Goal: Contribute content: Contribute content

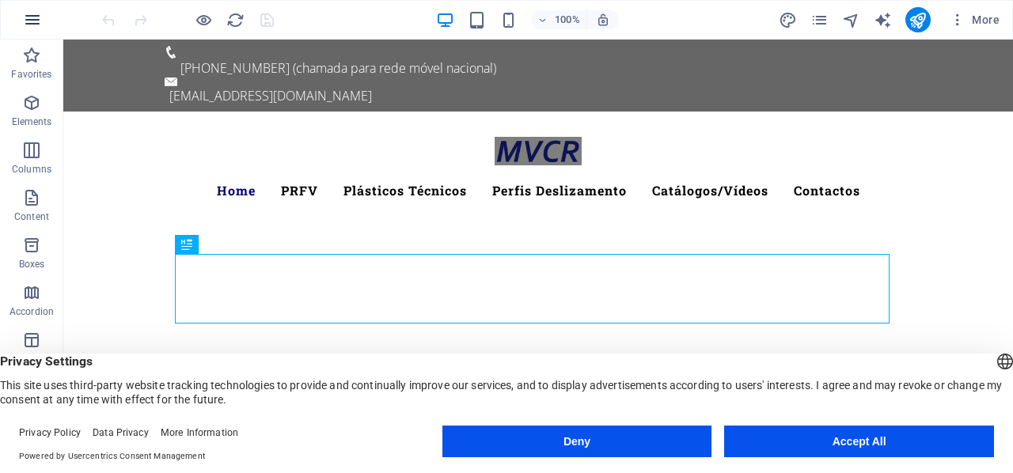
click at [39, 27] on icon "button" at bounding box center [32, 19] width 19 height 19
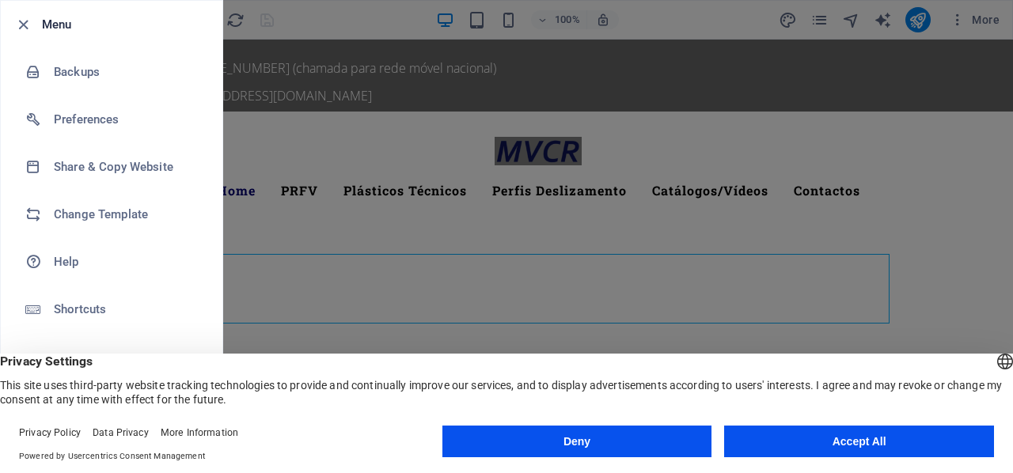
click at [780, 448] on button "Accept All" at bounding box center [859, 442] width 270 height 32
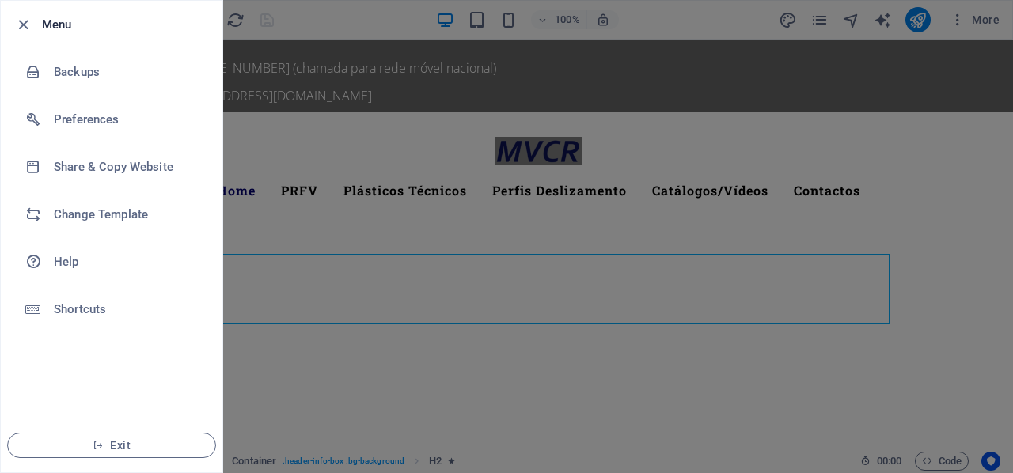
click at [57, 26] on h6 "Menu" at bounding box center [126, 24] width 168 height 19
click at [23, 23] on icon "button" at bounding box center [23, 25] width 18 height 18
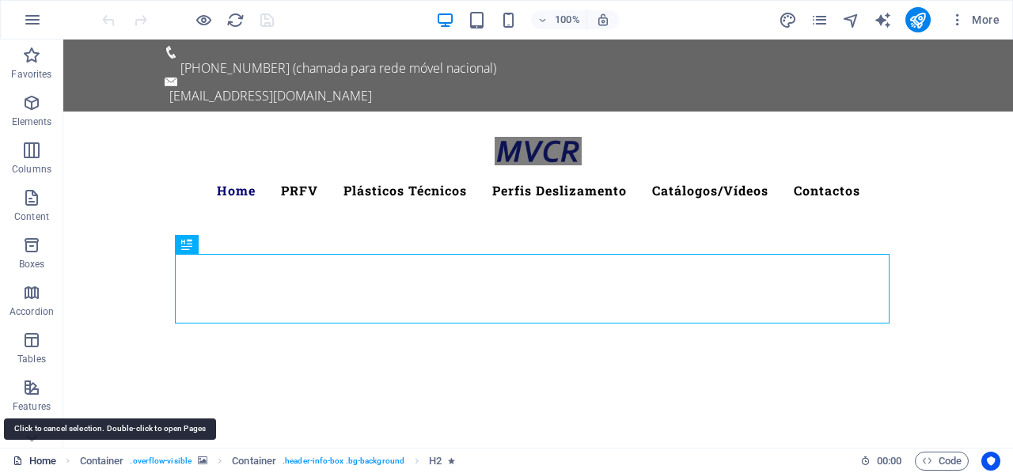
click at [36, 457] on link "Home" at bounding box center [35, 461] width 44 height 19
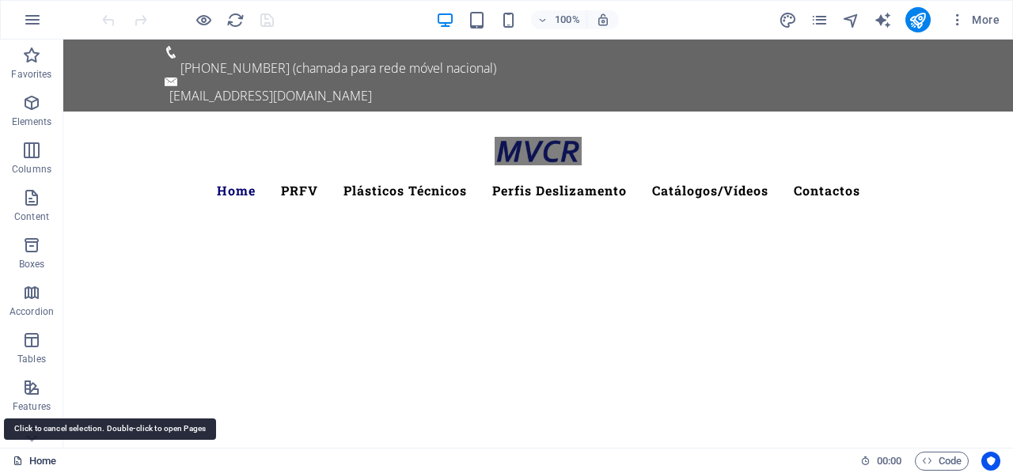
click at [36, 461] on link "Home" at bounding box center [35, 461] width 44 height 19
click at [36, 465] on link "Home" at bounding box center [35, 461] width 44 height 19
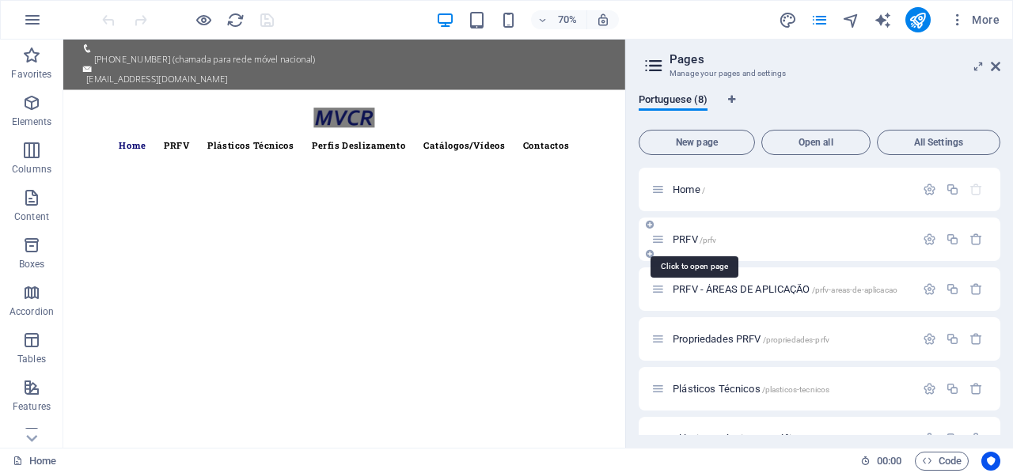
click at [681, 237] on span "PRFV /prfv" at bounding box center [695, 239] width 44 height 12
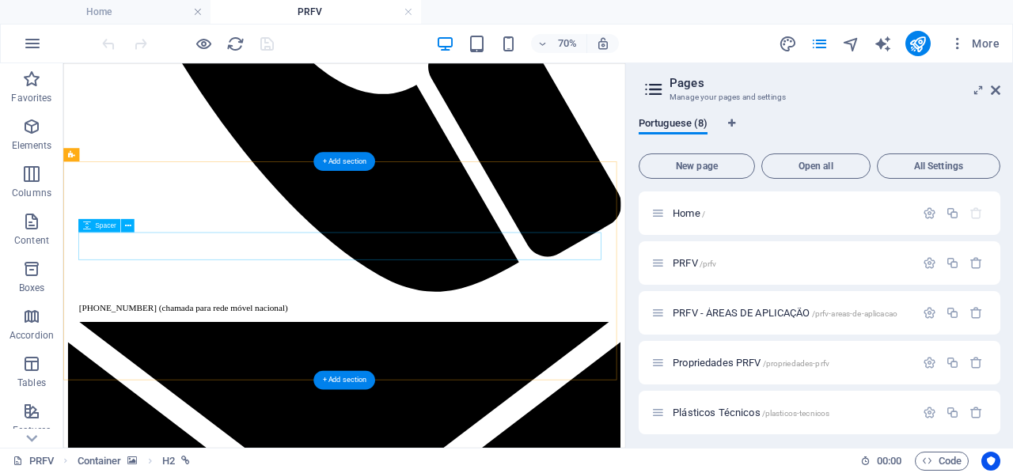
scroll to position [791, 0]
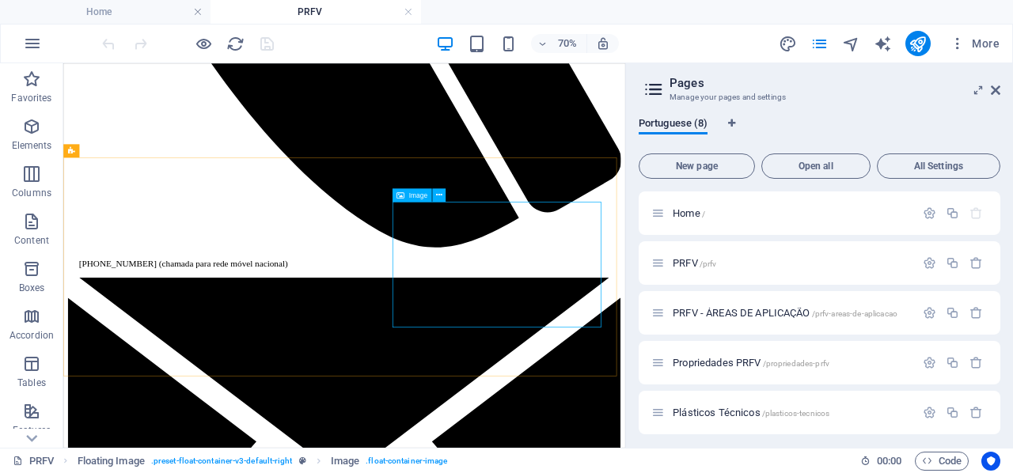
click at [418, 199] on span "Image" at bounding box center [418, 195] width 18 height 6
select select "%"
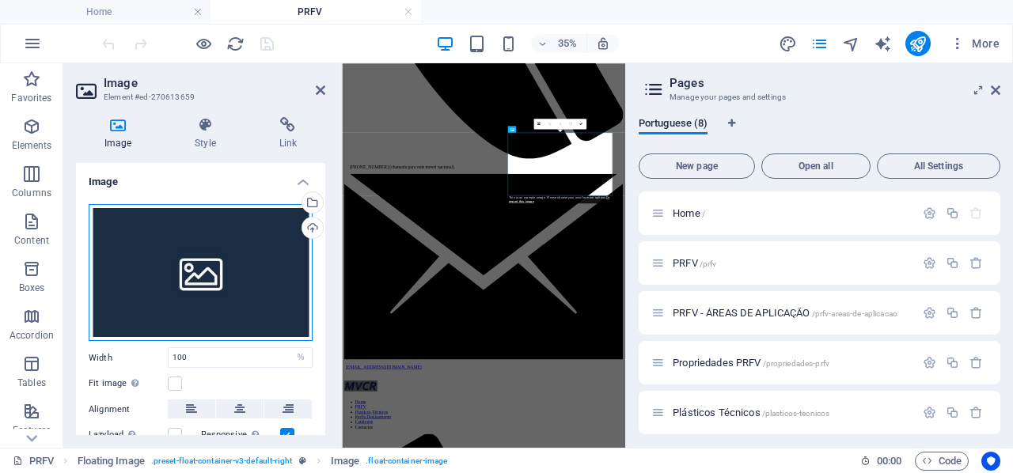
click at [210, 276] on div "Drag files here, click to choose files or select files from Files or our free s…" at bounding box center [201, 273] width 224 height 138
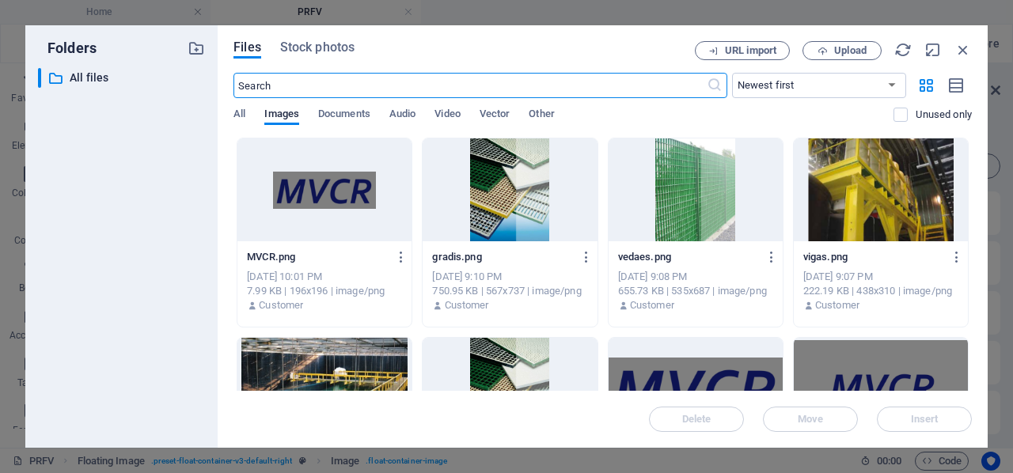
scroll to position [1573, 0]
click at [839, 47] on span "Upload" at bounding box center [850, 50] width 32 height 9
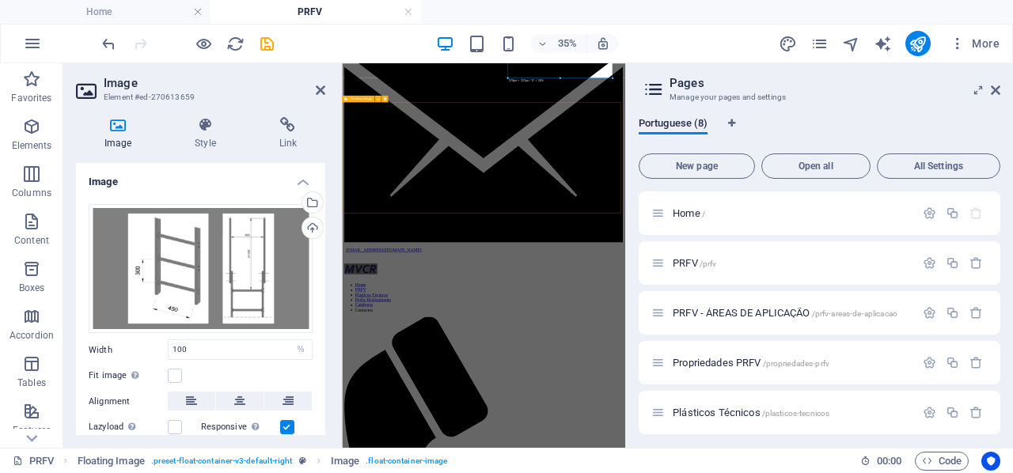
scroll to position [1116, 0]
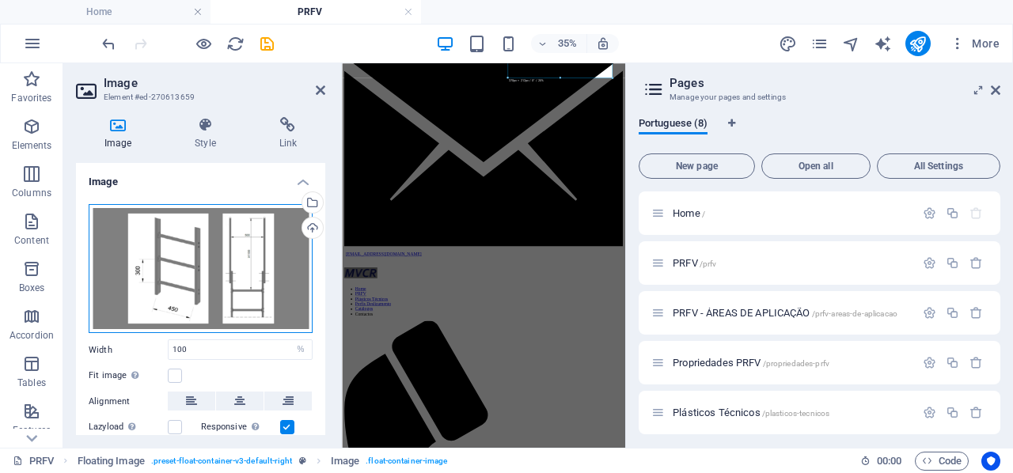
click at [225, 286] on div "Drag files here, click to choose files or select files from Files or our free s…" at bounding box center [201, 269] width 224 height 130
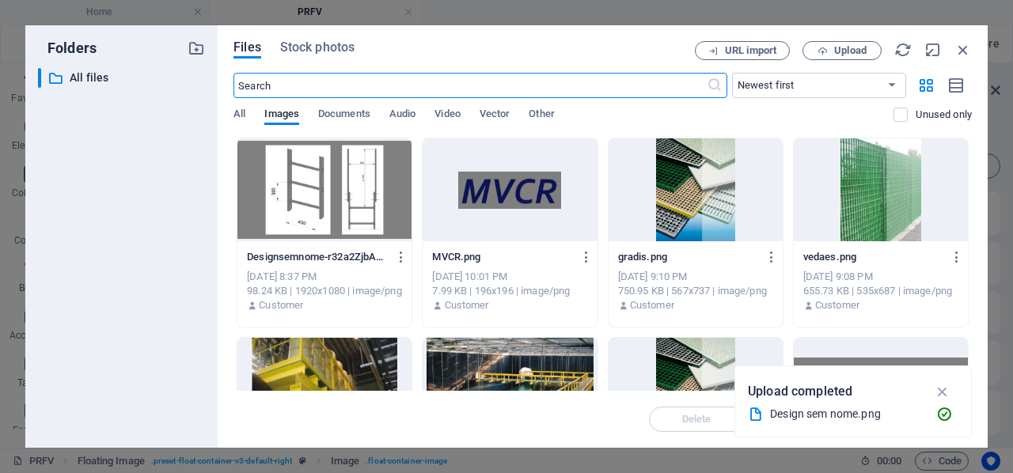
scroll to position [1573, 0]
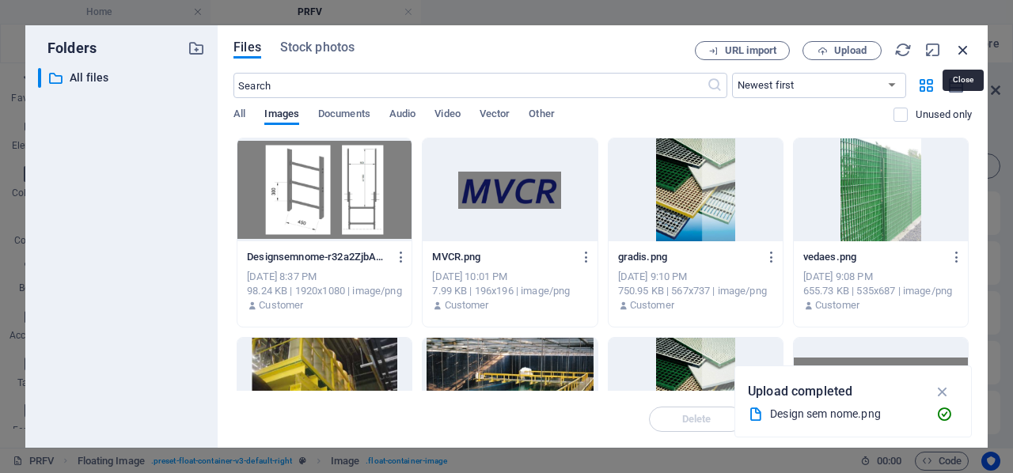
click at [969, 55] on icon "button" at bounding box center [962, 49] width 17 height 17
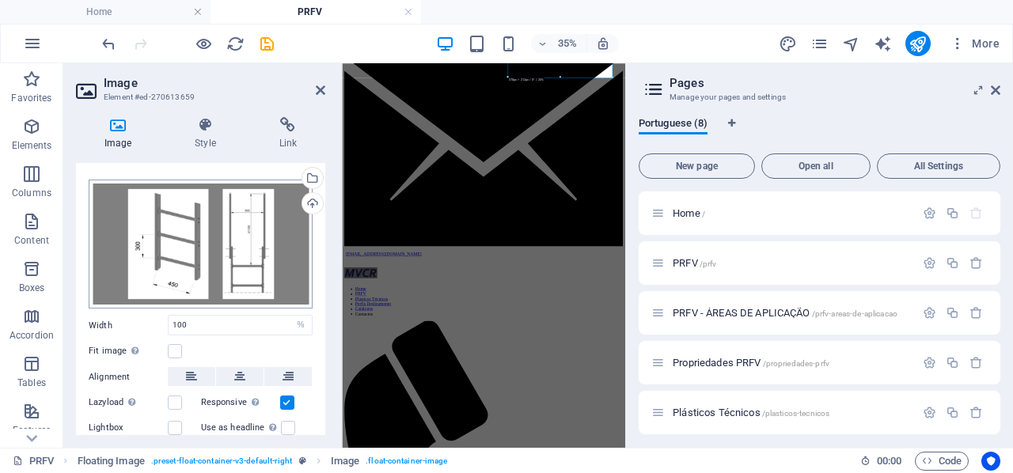
scroll to position [0, 0]
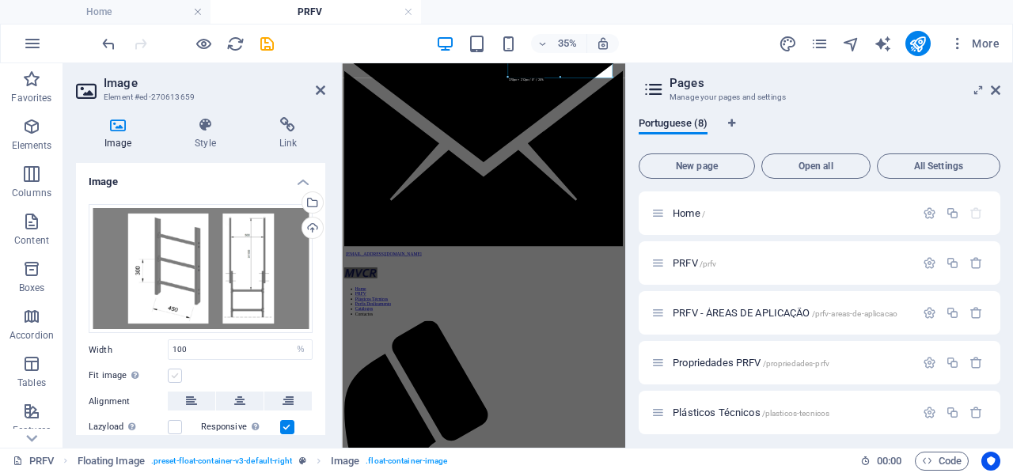
click at [177, 371] on label at bounding box center [175, 376] width 14 height 14
click at [0, 0] on input "Fit image Automatically fit image to a fixed width and height" at bounding box center [0, 0] width 0 height 0
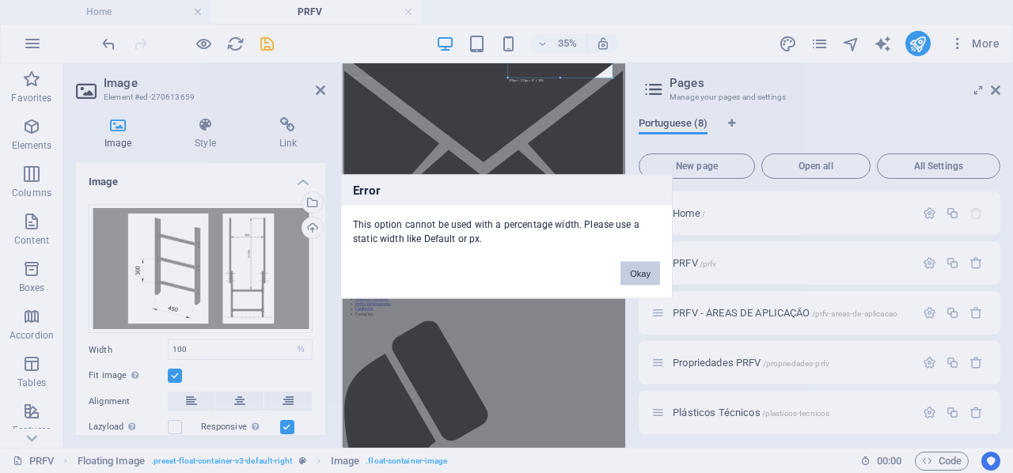
click at [644, 278] on button "Okay" at bounding box center [640, 274] width 40 height 24
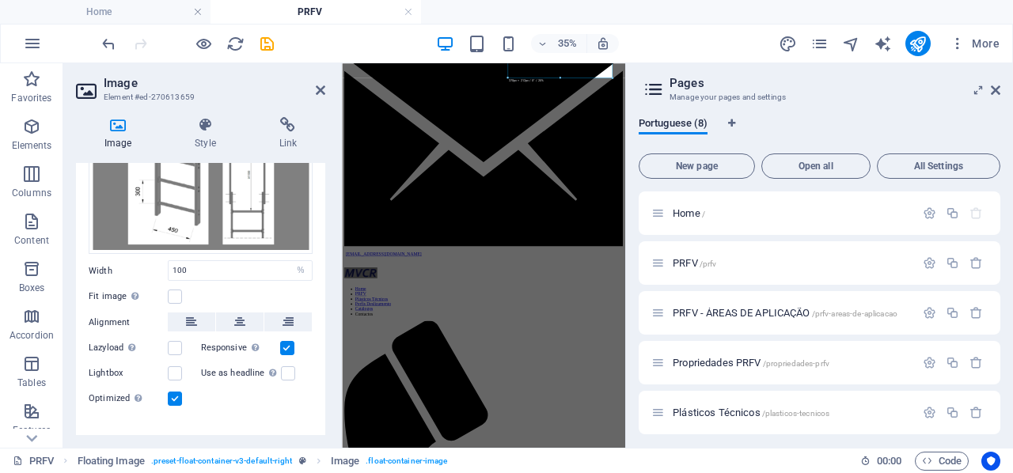
scroll to position [101, 0]
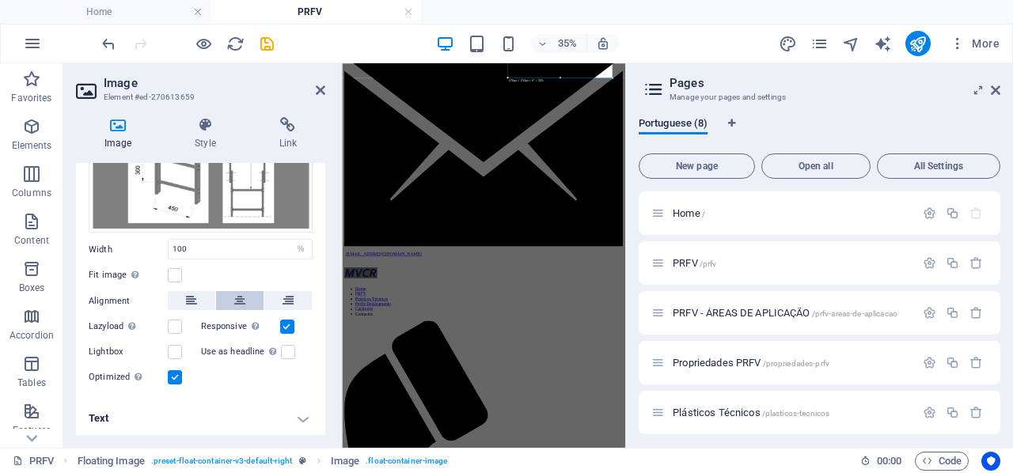
click at [236, 297] on icon at bounding box center [239, 300] width 11 height 19
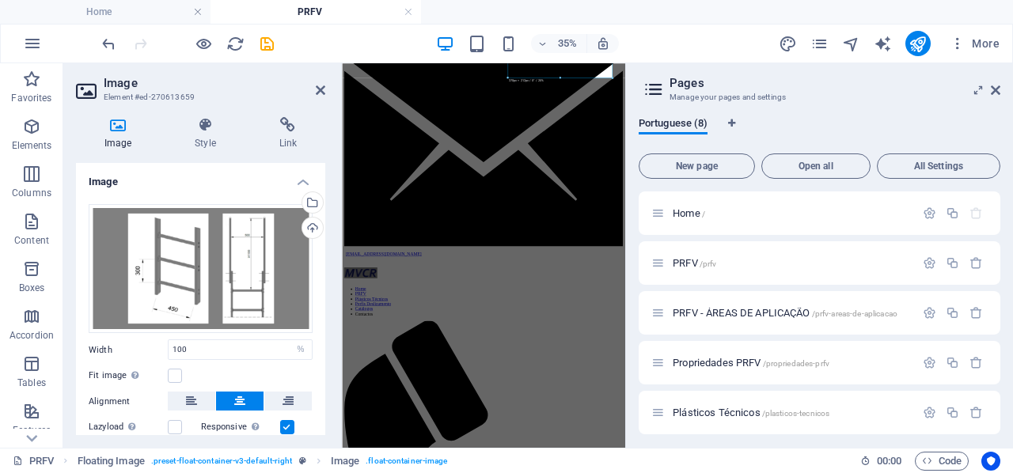
scroll to position [0, 0]
click at [321, 92] on icon at bounding box center [320, 90] width 9 height 13
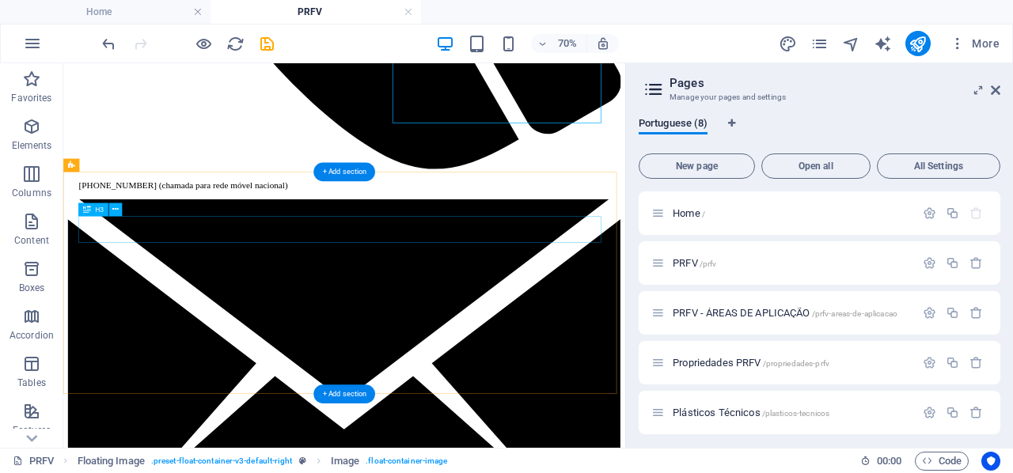
scroll to position [799, 0]
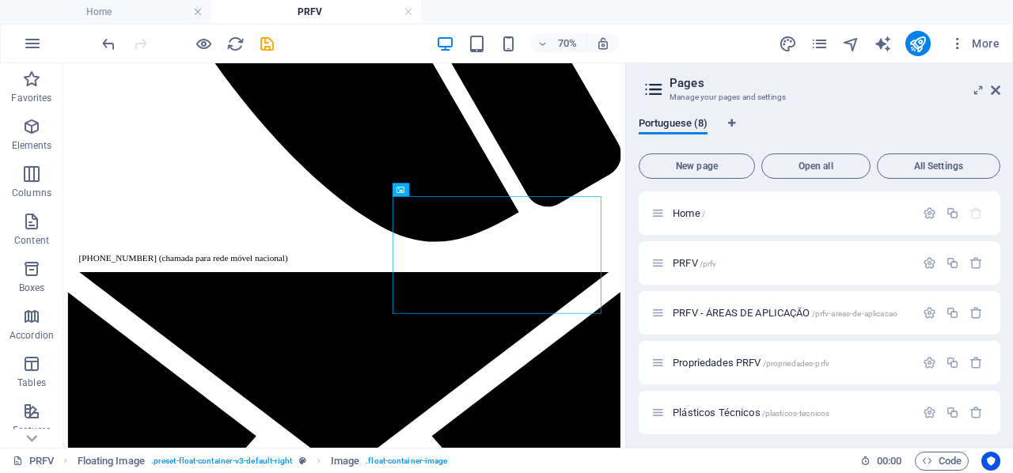
click at [1000, 93] on aside "Pages Manage your pages and settings Portuguese (8) New page Open all All Setti…" at bounding box center [819, 255] width 388 height 385
click at [995, 88] on icon at bounding box center [995, 90] width 9 height 13
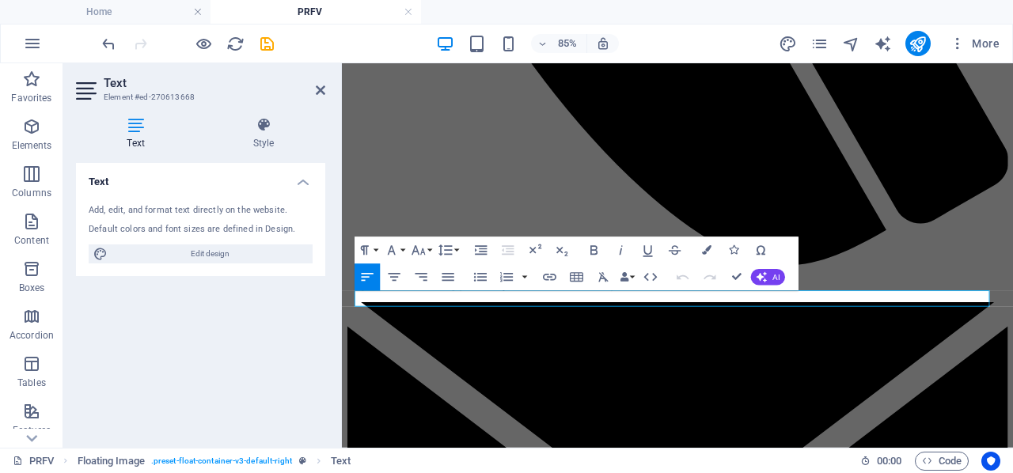
click at [298, 188] on h4 "Text" at bounding box center [200, 177] width 249 height 28
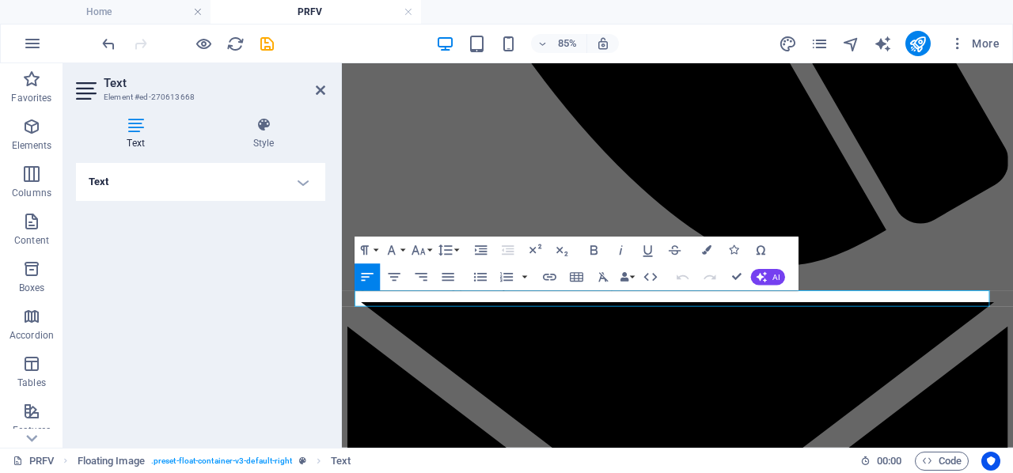
drag, startPoint x: 638, startPoint y: 346, endPoint x: 252, endPoint y: 351, distance: 385.5
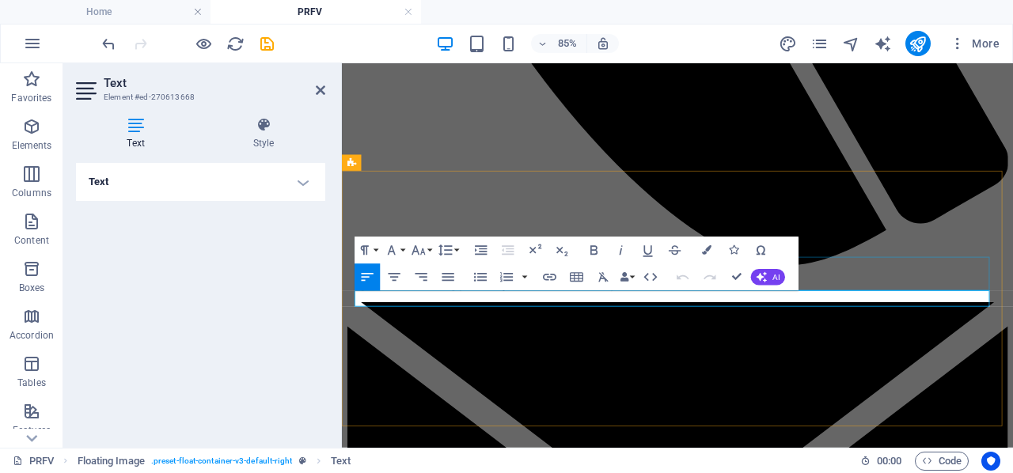
drag, startPoint x: 359, startPoint y: 340, endPoint x: 540, endPoint y: 323, distance: 182.1
click at [593, 259] on button "Bold" at bounding box center [594, 250] width 25 height 27
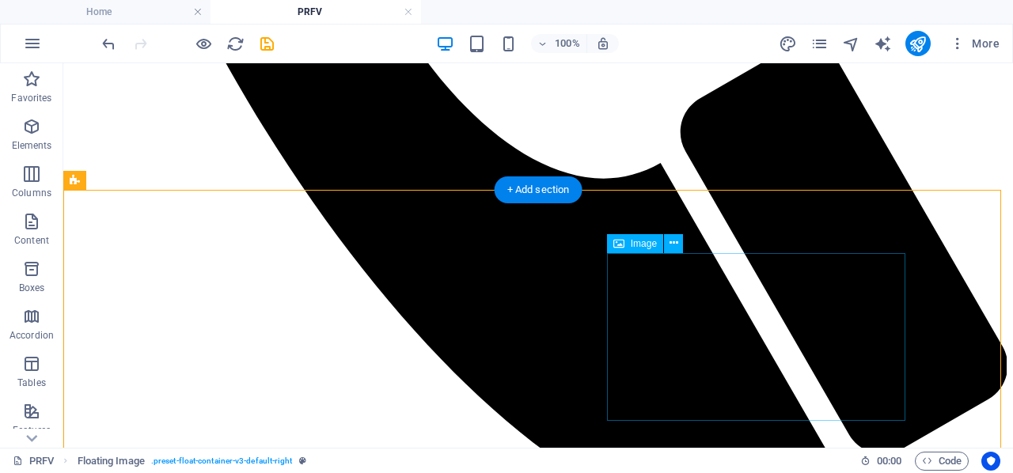
scroll to position [878, 0]
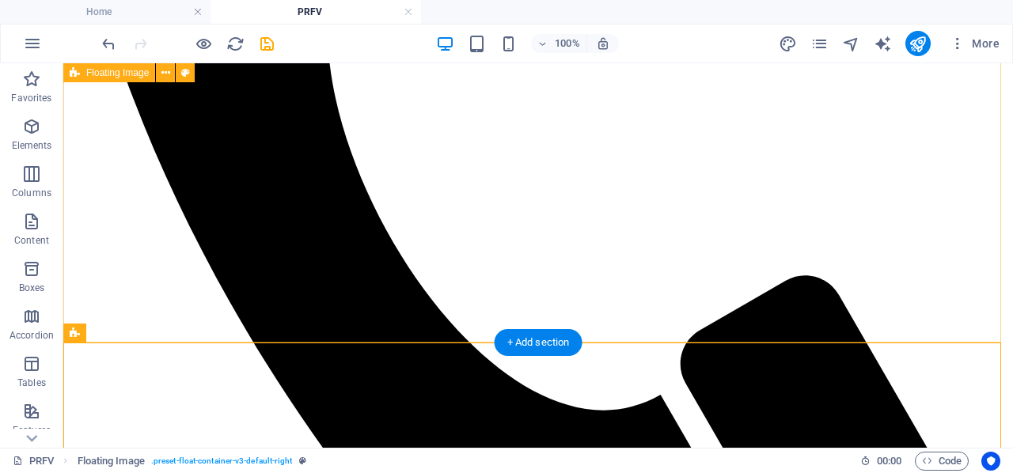
scroll to position [483, 0]
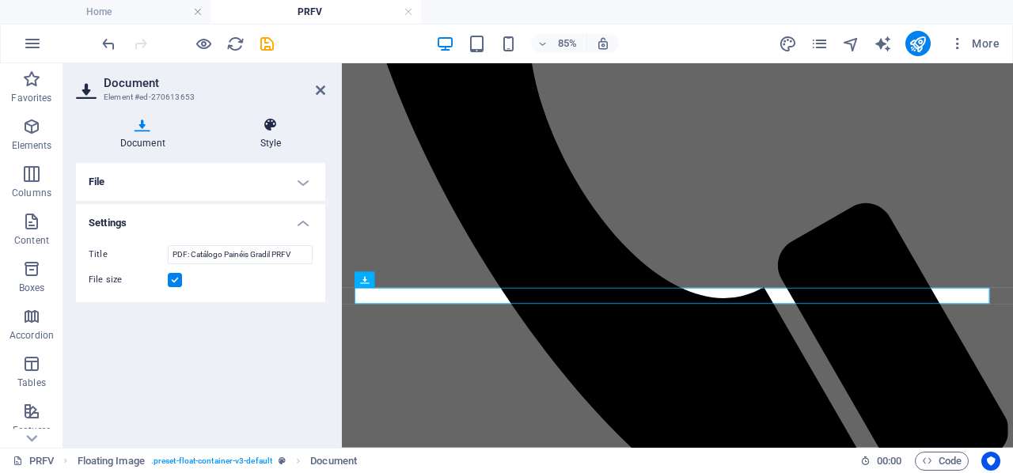
click at [272, 135] on h4 "Style" at bounding box center [270, 133] width 109 height 33
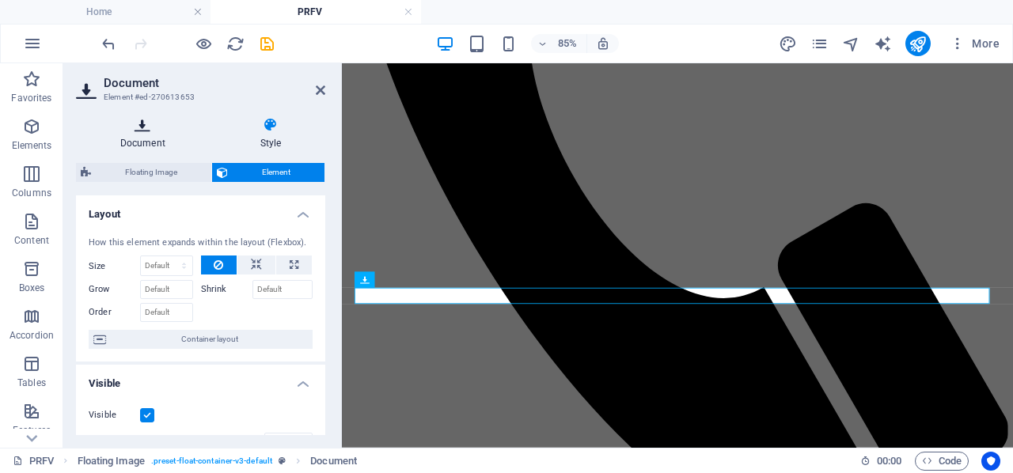
click at [138, 137] on h4 "Document" at bounding box center [146, 133] width 140 height 33
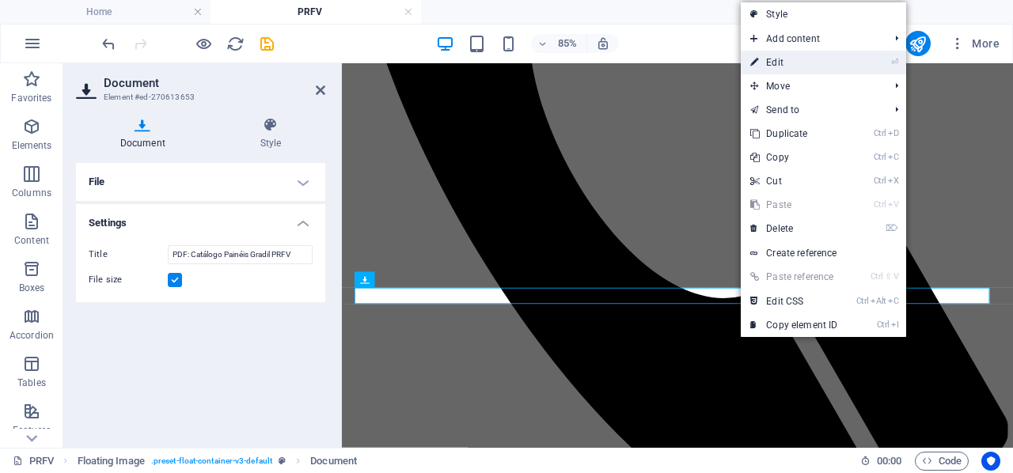
click at [885, 67] on li "⏎ Edit" at bounding box center [823, 63] width 165 height 24
click at [799, 66] on link "⏎ Edit" at bounding box center [794, 63] width 106 height 24
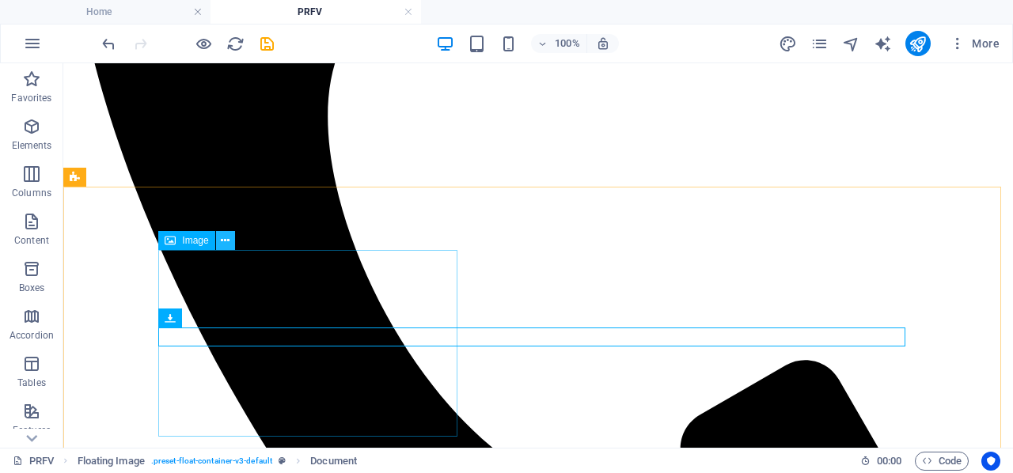
click at [230, 248] on button at bounding box center [225, 240] width 19 height 19
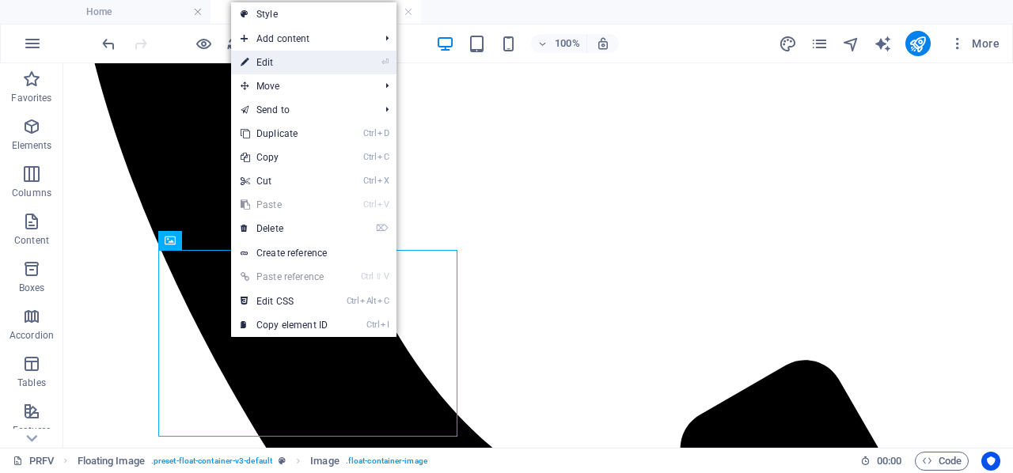
click at [361, 58] on li "⏎ Edit" at bounding box center [313, 63] width 165 height 24
click at [354, 60] on li "⏎ Edit" at bounding box center [313, 63] width 165 height 24
click at [262, 65] on link "⏎ Edit" at bounding box center [284, 63] width 106 height 24
select select "%"
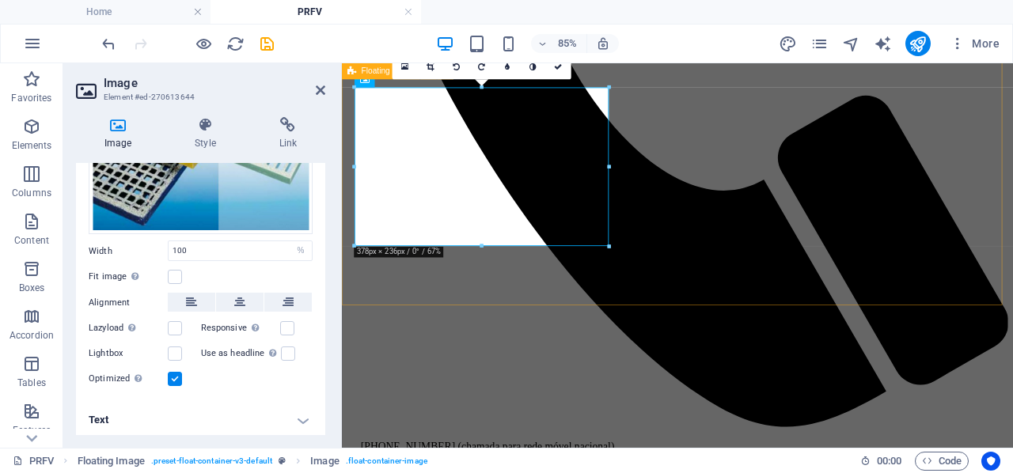
scroll to position [641, 0]
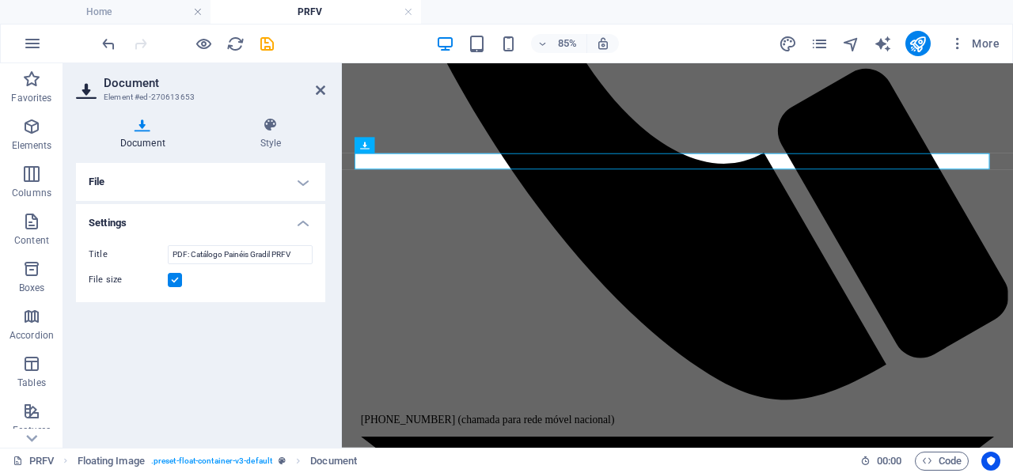
click at [292, 225] on h4 "Settings" at bounding box center [200, 218] width 249 height 28
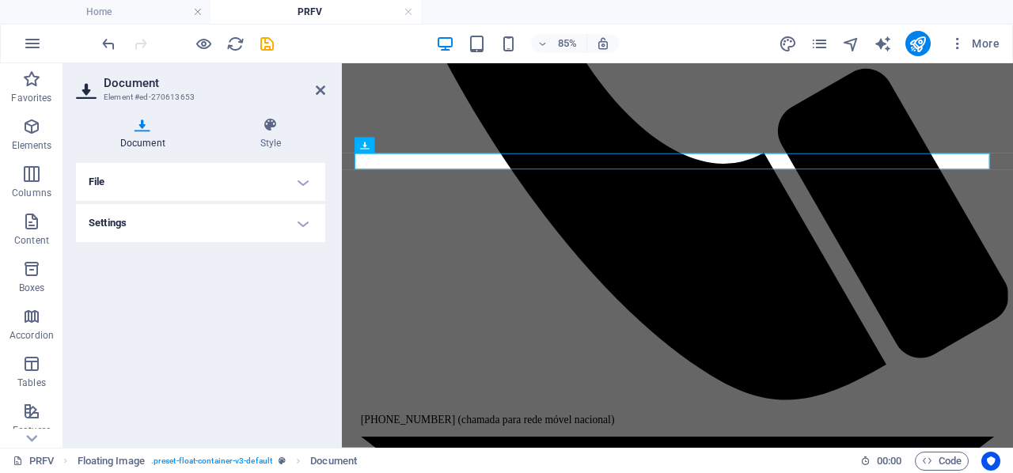
click at [292, 225] on h4 "Settings" at bounding box center [200, 223] width 249 height 38
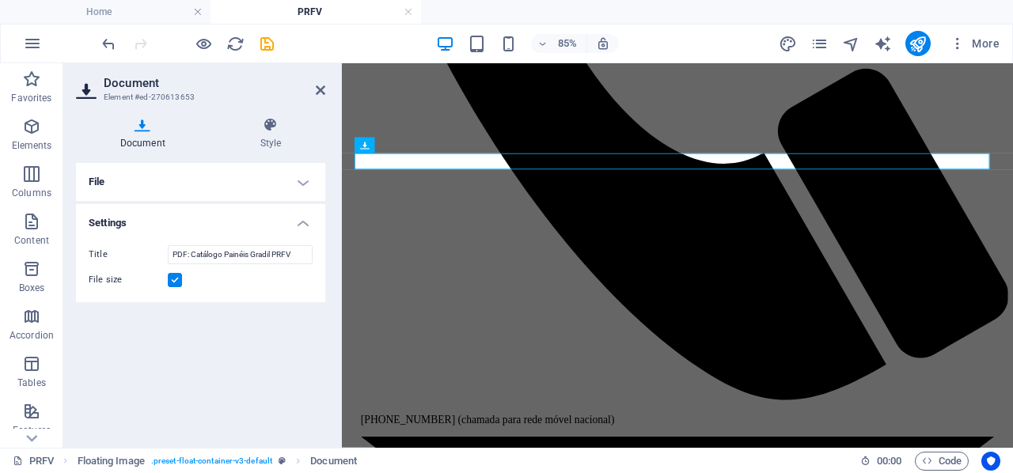
click at [299, 182] on h4 "File" at bounding box center [200, 182] width 249 height 38
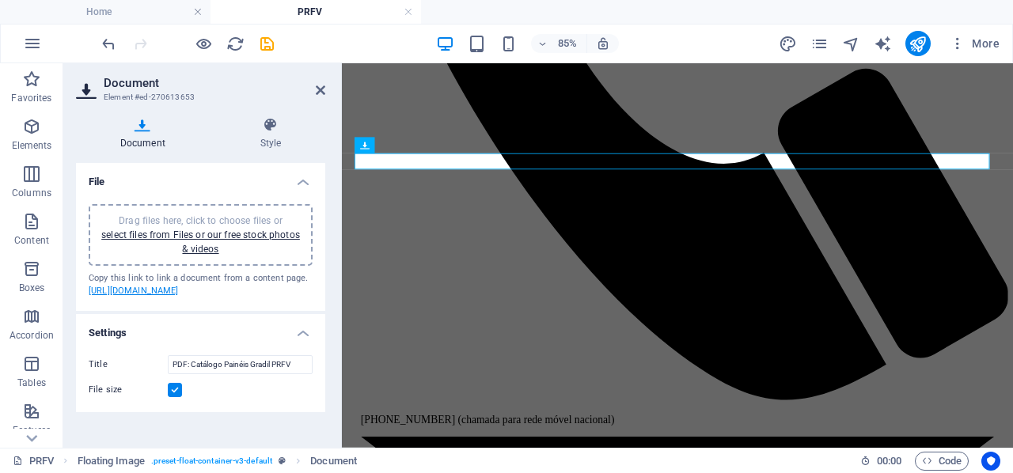
scroll to position [2, 0]
click at [299, 181] on h4 "File" at bounding box center [200, 177] width 249 height 28
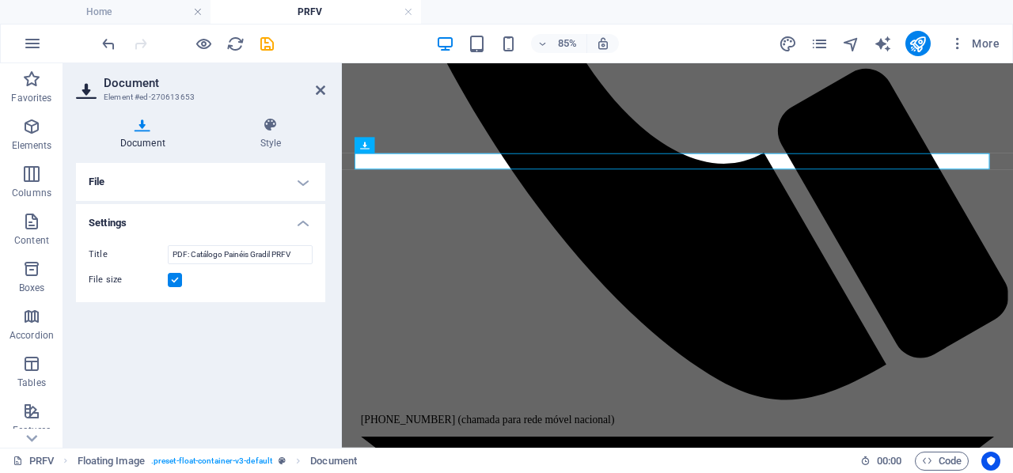
scroll to position [0, 0]
click at [318, 93] on icon at bounding box center [320, 90] width 9 height 13
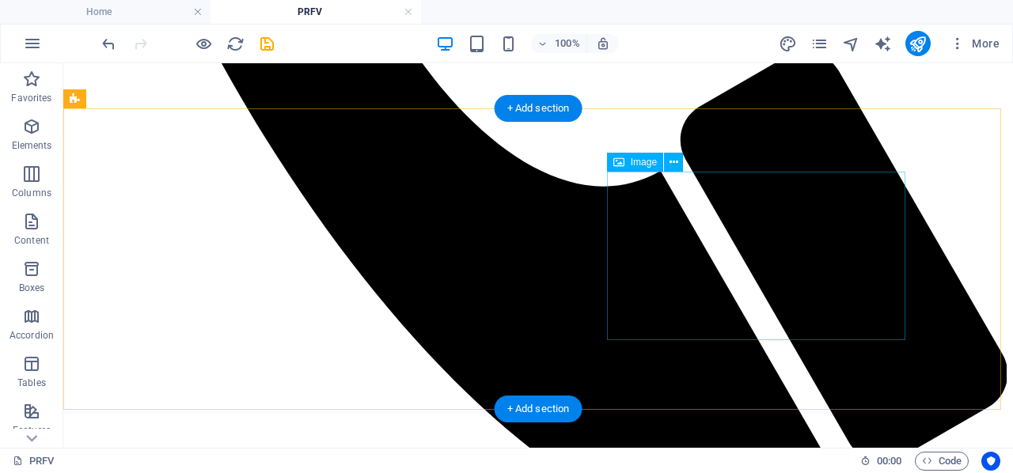
scroll to position [881, 0]
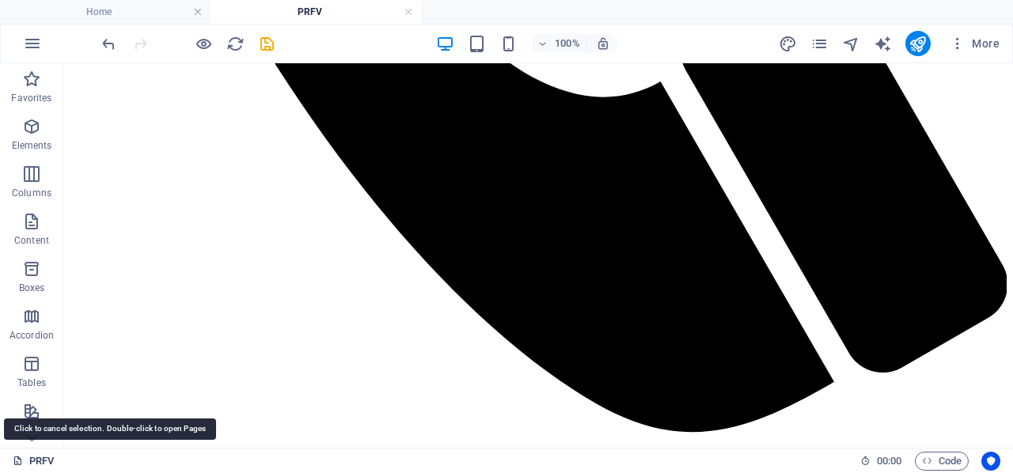
click at [36, 459] on link "PRFV" at bounding box center [33, 461] width 41 height 19
click at [32, 460] on link "PRFV" at bounding box center [33, 461] width 41 height 19
click at [21, 463] on icon at bounding box center [18, 461] width 10 height 10
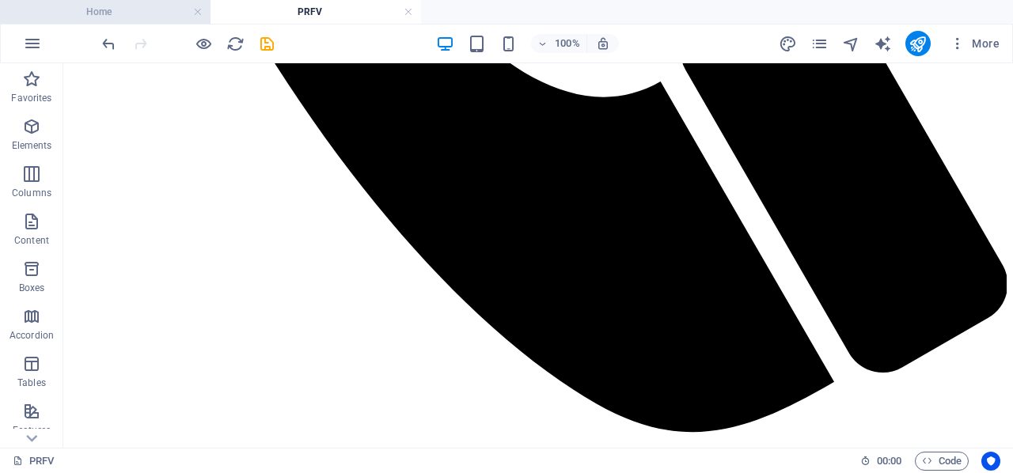
click at [159, 17] on h4 "Home" at bounding box center [105, 11] width 211 height 17
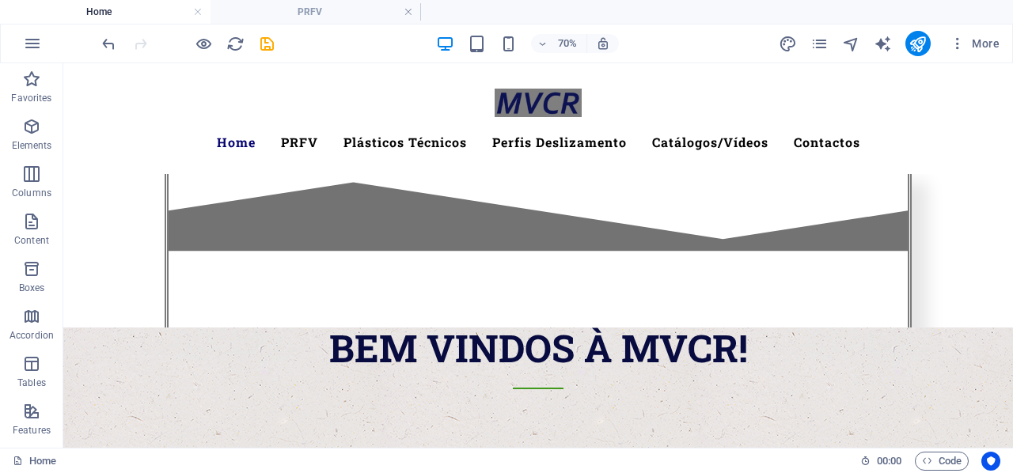
scroll to position [0, 0]
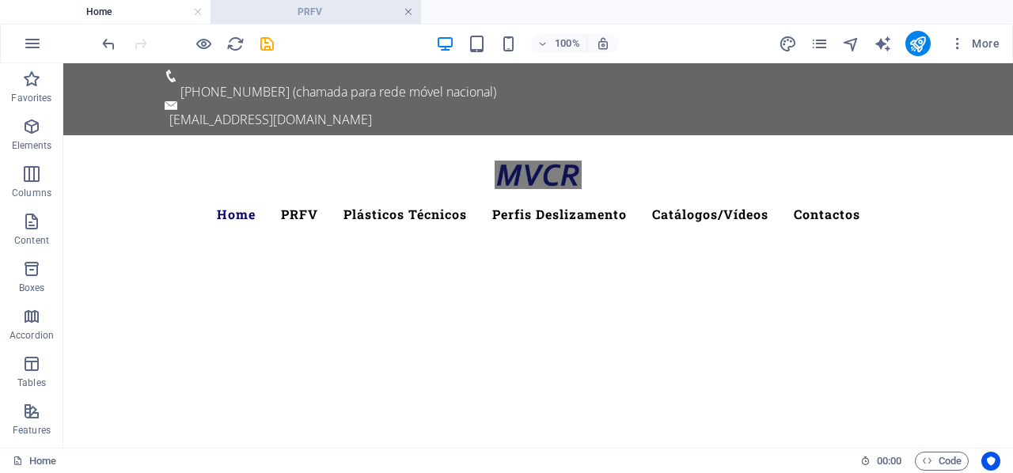
click at [411, 13] on link at bounding box center [408, 12] width 9 height 15
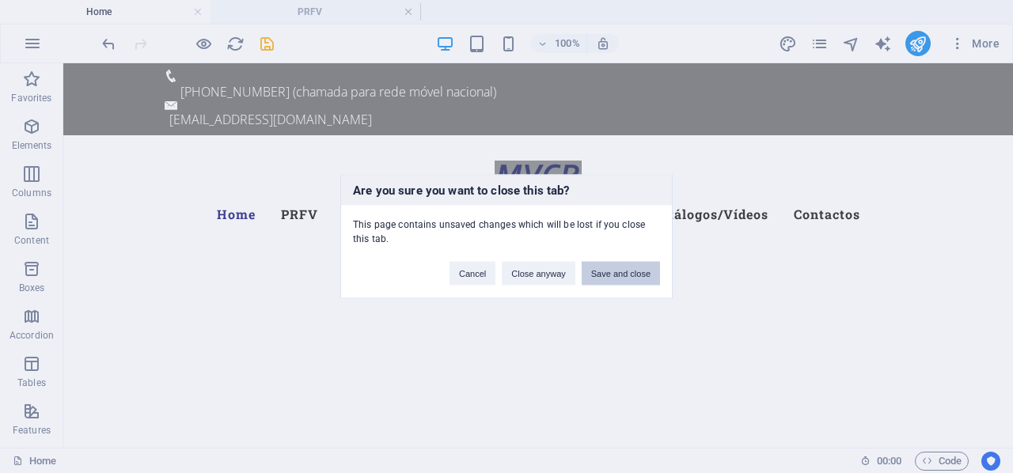
click at [620, 276] on button "Save and close" at bounding box center [621, 274] width 78 height 24
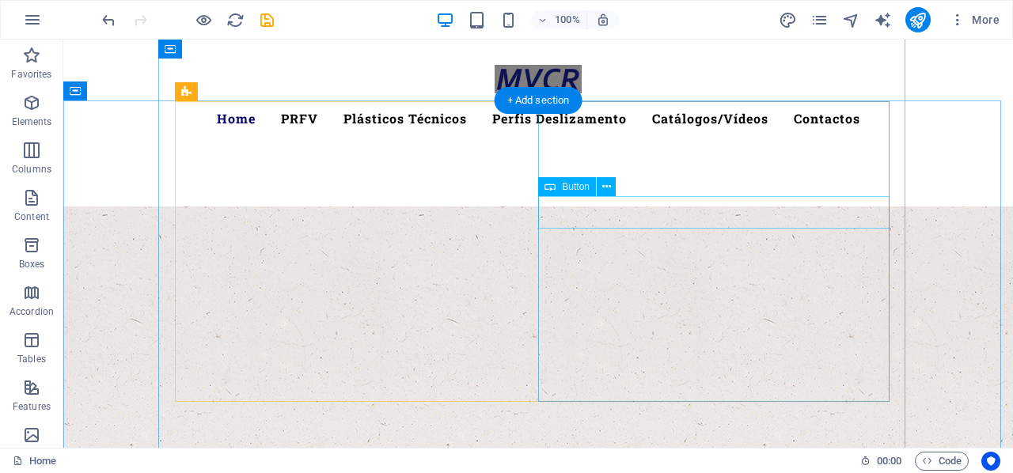
scroll to position [237, 0]
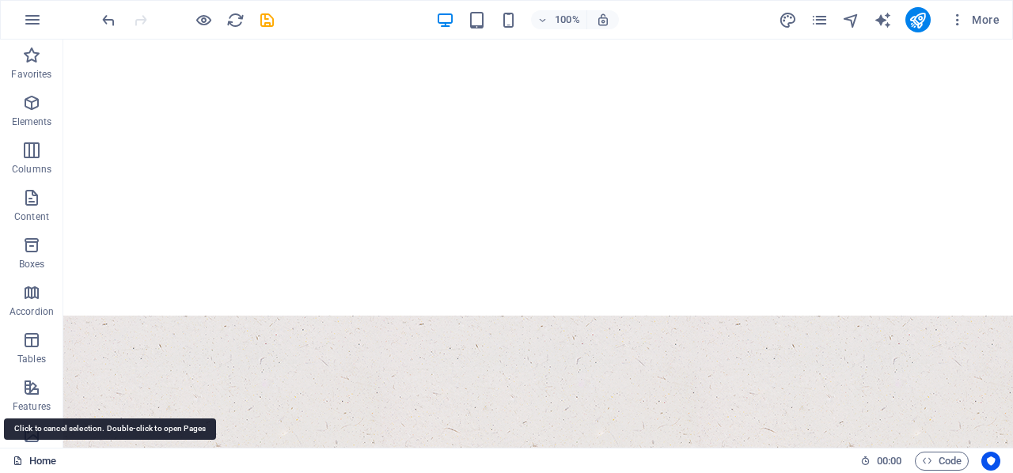
click at [19, 456] on icon at bounding box center [18, 461] width 10 height 10
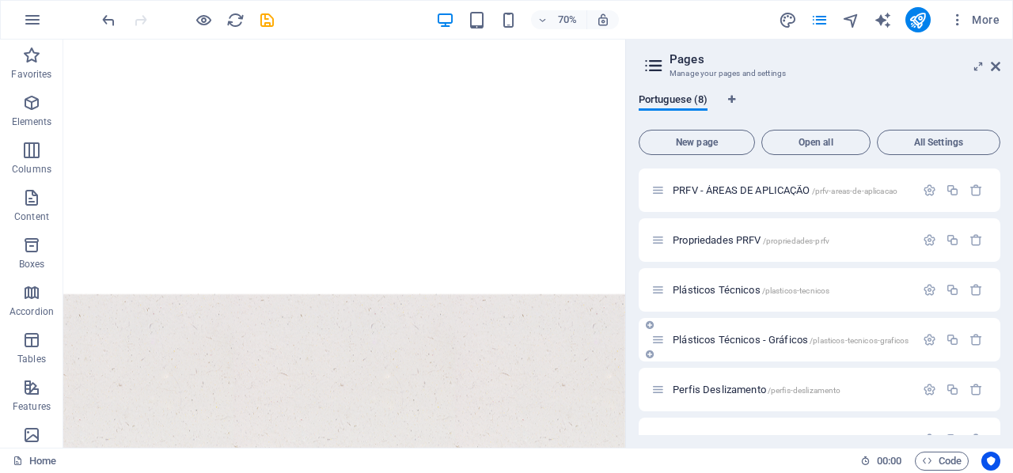
scroll to position [131, 0]
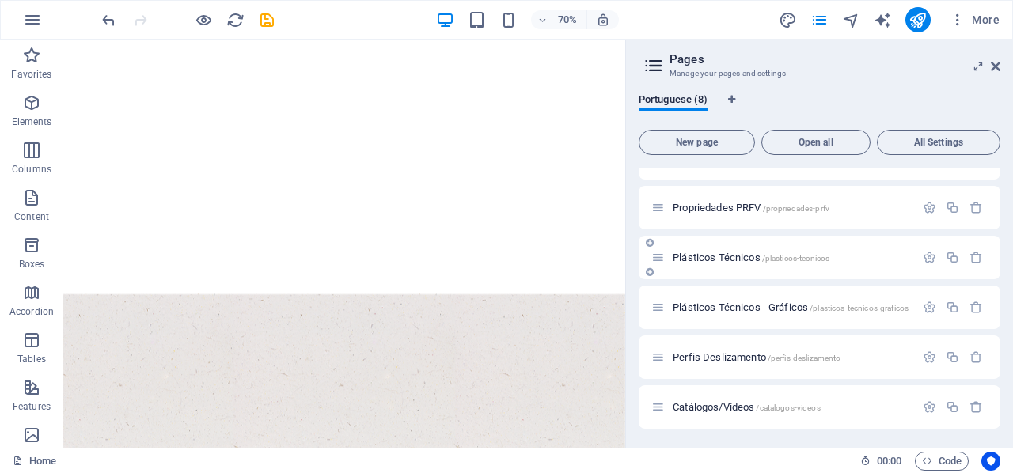
click at [729, 265] on div "Plásticos Técnicos /plasticos-tecnicos" at bounding box center [783, 258] width 264 height 18
click at [738, 256] on span "Plásticos Técnicos /plasticos-tecnicos" at bounding box center [751, 258] width 157 height 12
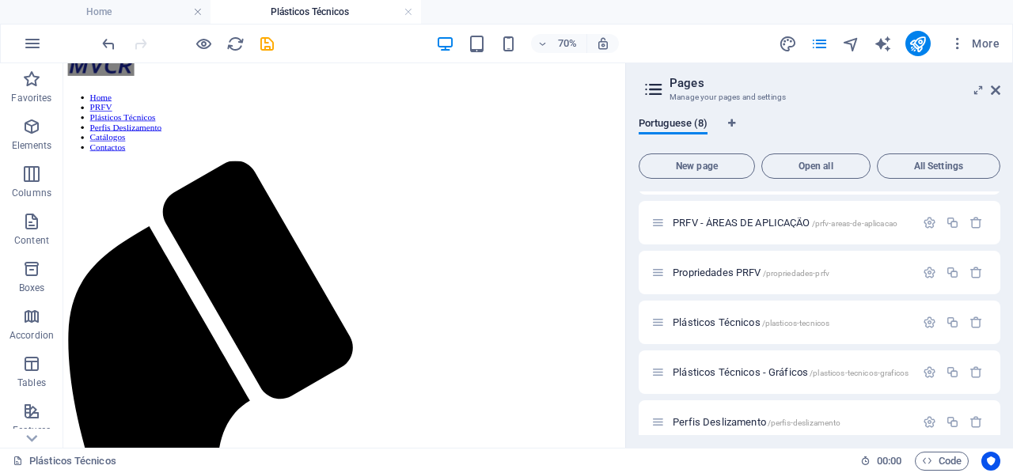
scroll to position [1741, 0]
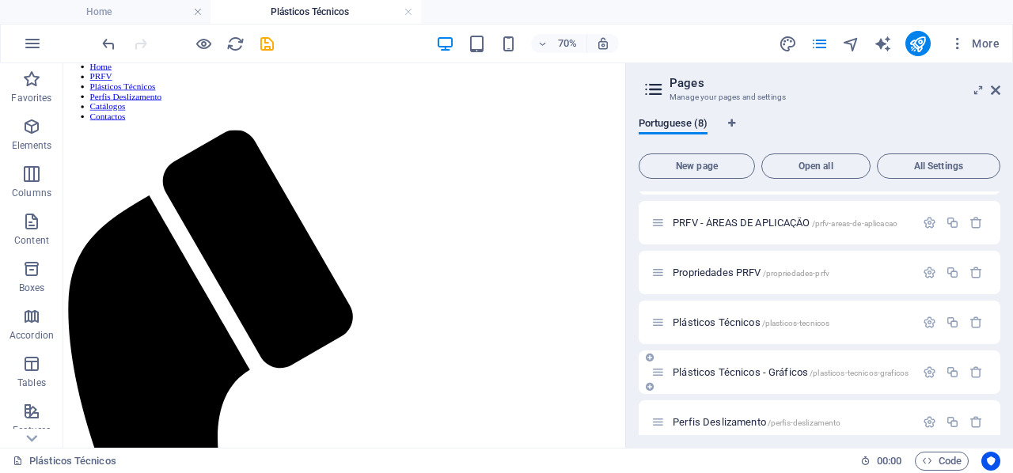
click at [734, 370] on span "Plásticos Técnicos - Gráficos /plasticos-tecnicos-graficos" at bounding box center [791, 372] width 236 height 12
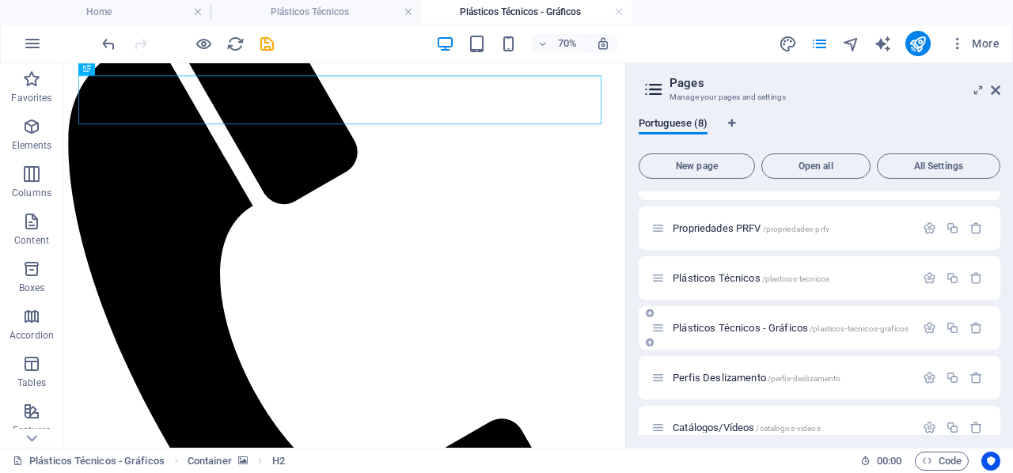
scroll to position [155, 0]
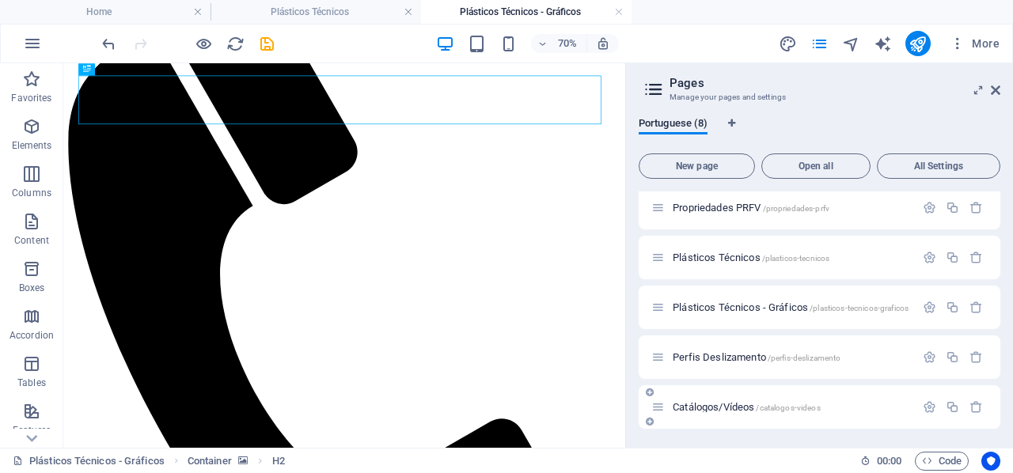
click at [736, 411] on span "Catálogos/Vídeos /catalogos-videos" at bounding box center [747, 407] width 148 height 12
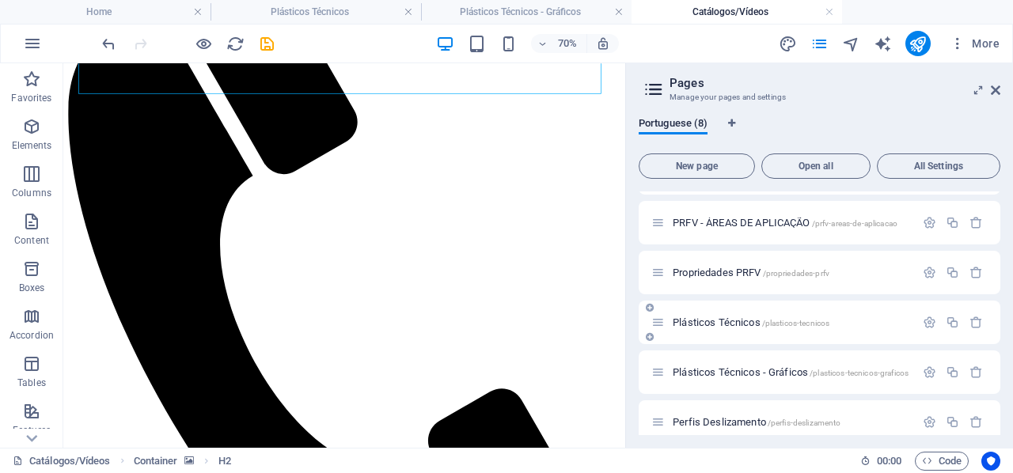
scroll to position [0, 0]
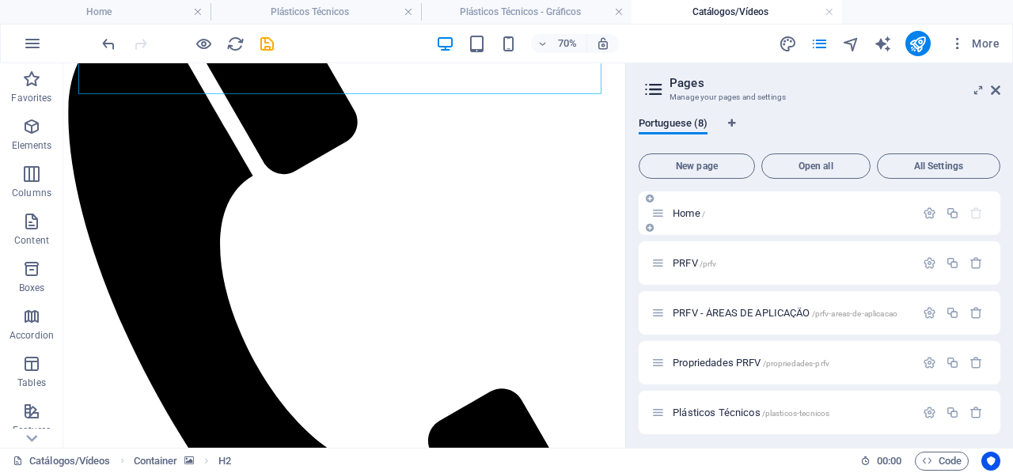
click at [768, 216] on p "Home /" at bounding box center [791, 213] width 237 height 10
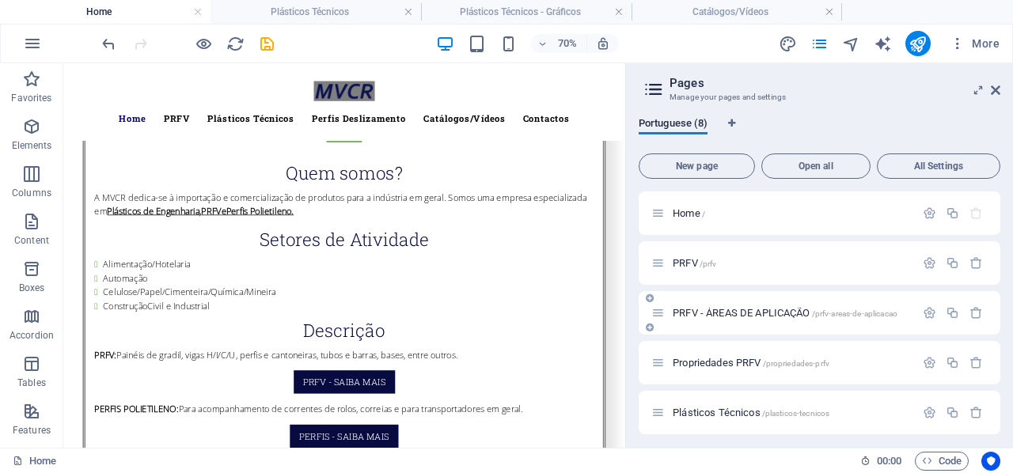
click at [763, 309] on span "PRFV - ÁREAS DE APLICAÇÃO /prfv-areas-de-aplicacao" at bounding box center [785, 313] width 225 height 12
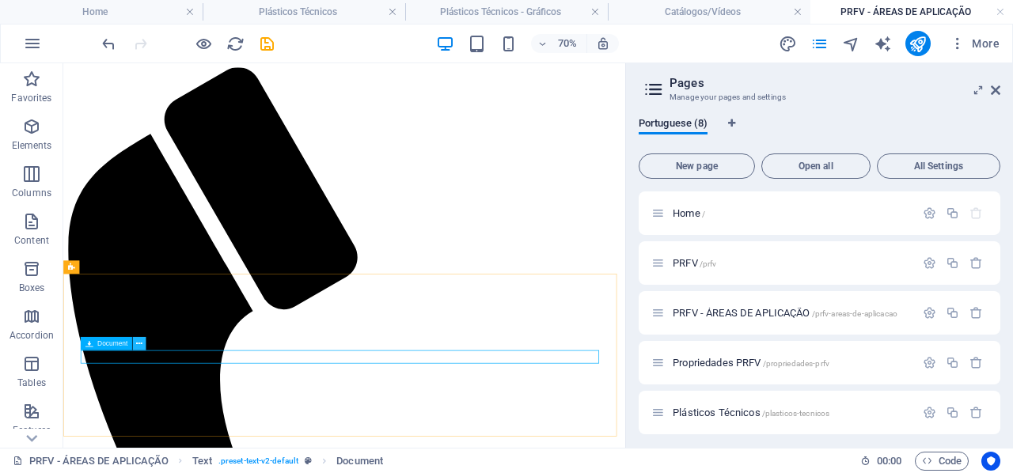
click at [142, 348] on button at bounding box center [139, 343] width 13 height 13
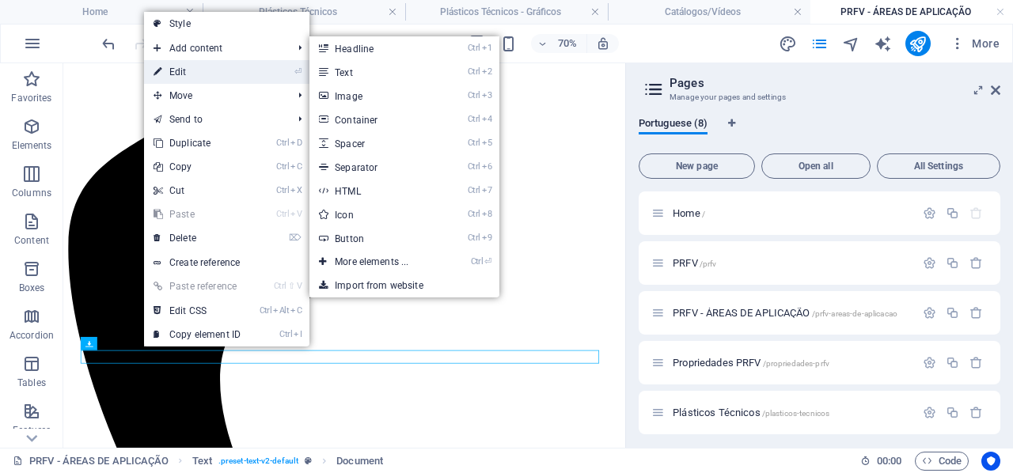
click at [208, 72] on link "⏎ Edit" at bounding box center [197, 72] width 106 height 24
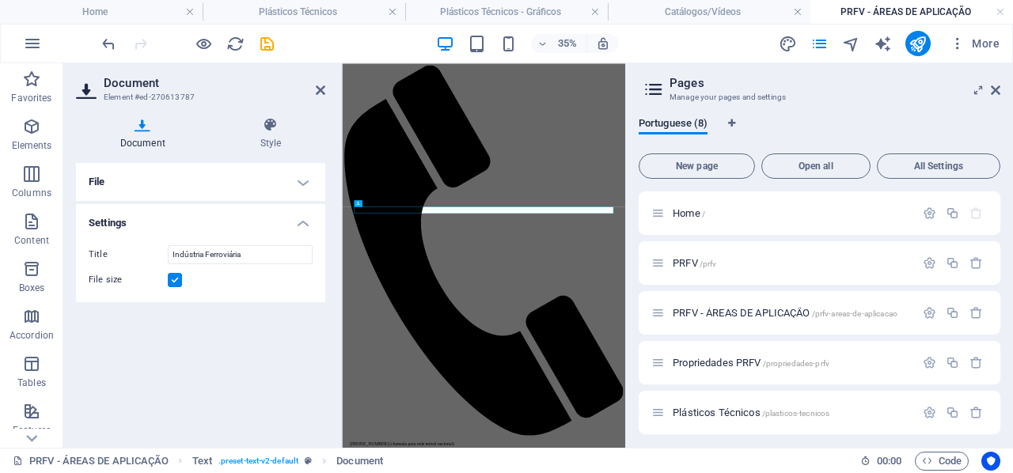
click at [244, 184] on h4 "File" at bounding box center [200, 182] width 249 height 38
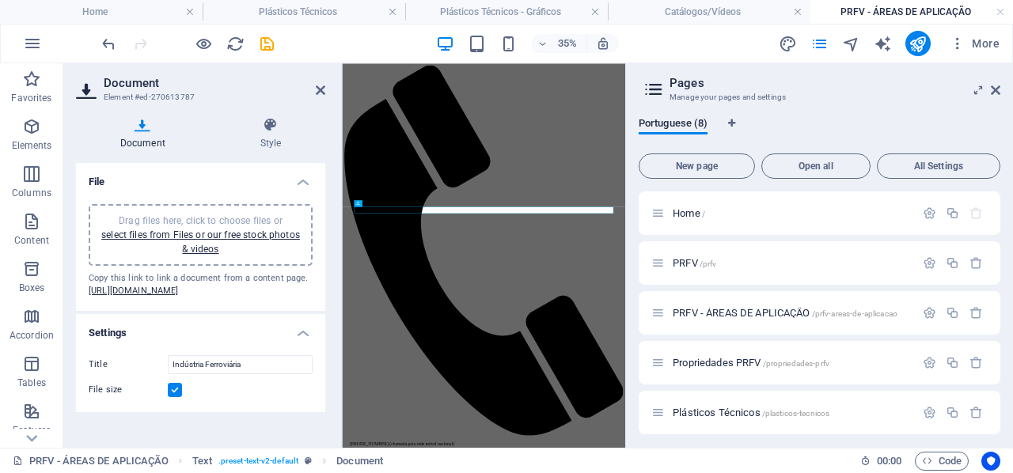
drag, startPoint x: 262, startPoint y: 302, endPoint x: 237, endPoint y: 271, distance: 39.4
click at [237, 271] on div "Drag files here, click to choose files or select files from Files or our free s…" at bounding box center [200, 252] width 249 height 120
click at [179, 296] on link "[URL][DOMAIN_NAME]" at bounding box center [134, 291] width 90 height 10
click at [324, 88] on icon at bounding box center [320, 90] width 9 height 13
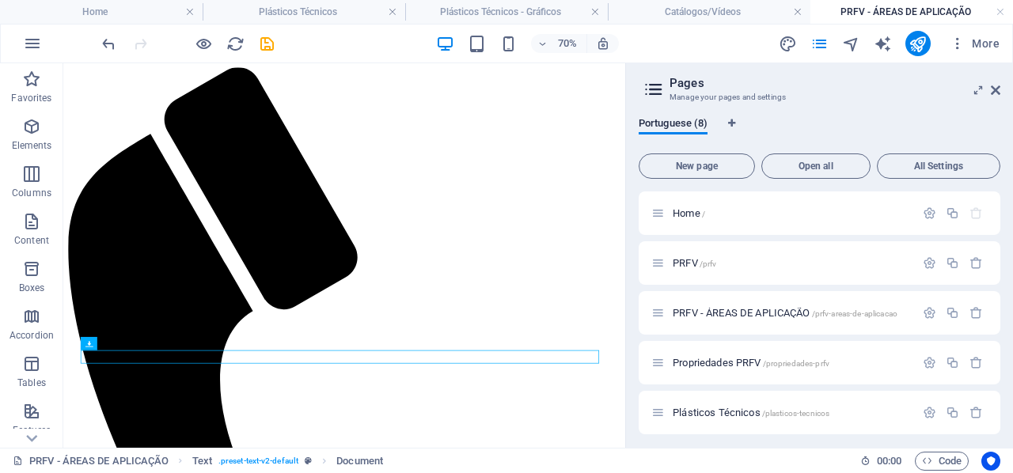
click at [1001, 85] on aside "Pages Manage your pages and settings Portuguese (8) New page Open all All Setti…" at bounding box center [819, 255] width 388 height 385
click at [997, 86] on icon at bounding box center [995, 90] width 9 height 13
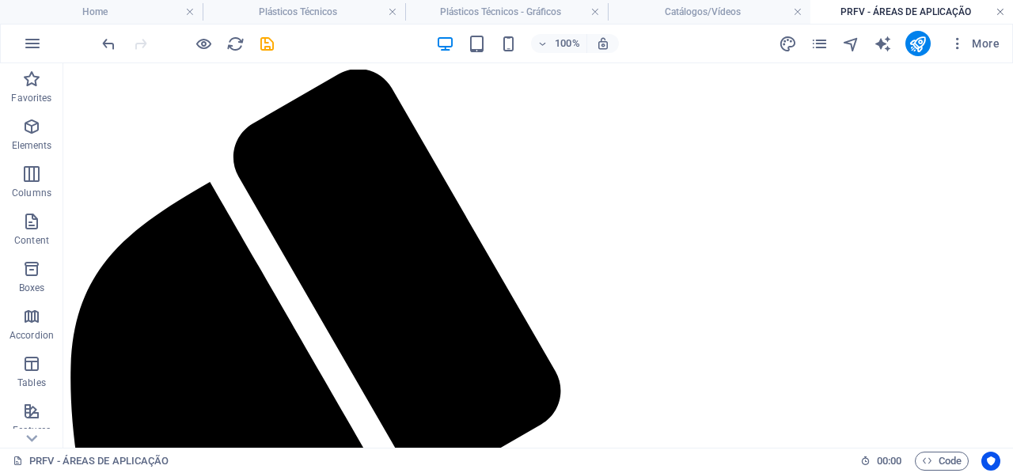
click at [1002, 12] on link at bounding box center [1000, 12] width 9 height 15
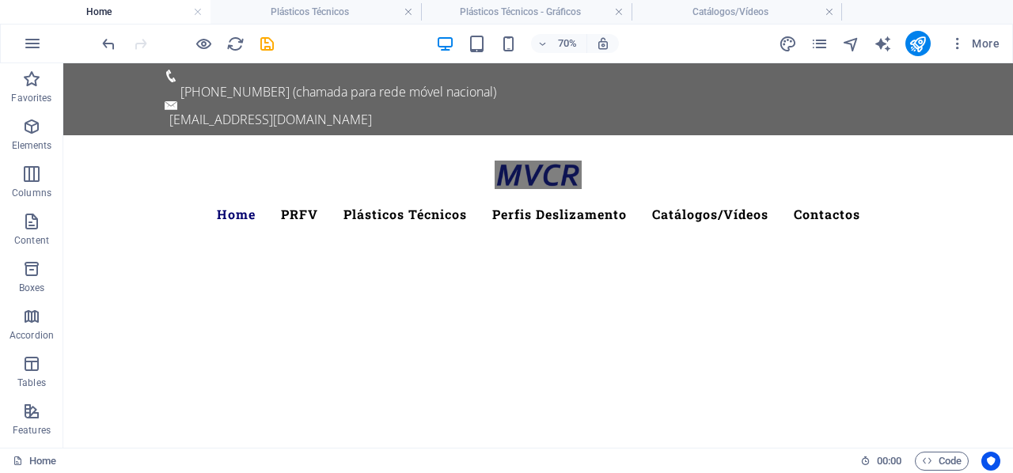
scroll to position [882, 0]
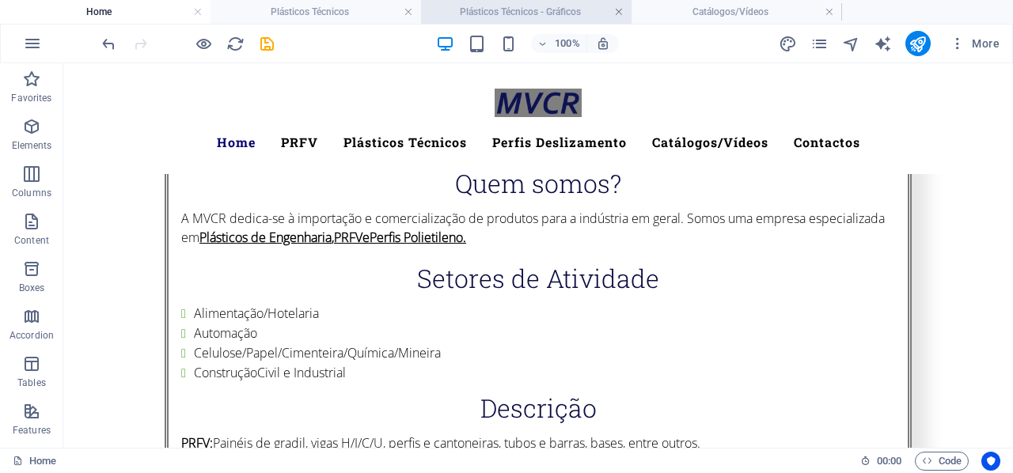
click at [622, 13] on link at bounding box center [618, 12] width 9 height 15
click at [624, 10] on h4 "Catálogos/Vídeos" at bounding box center [526, 11] width 211 height 17
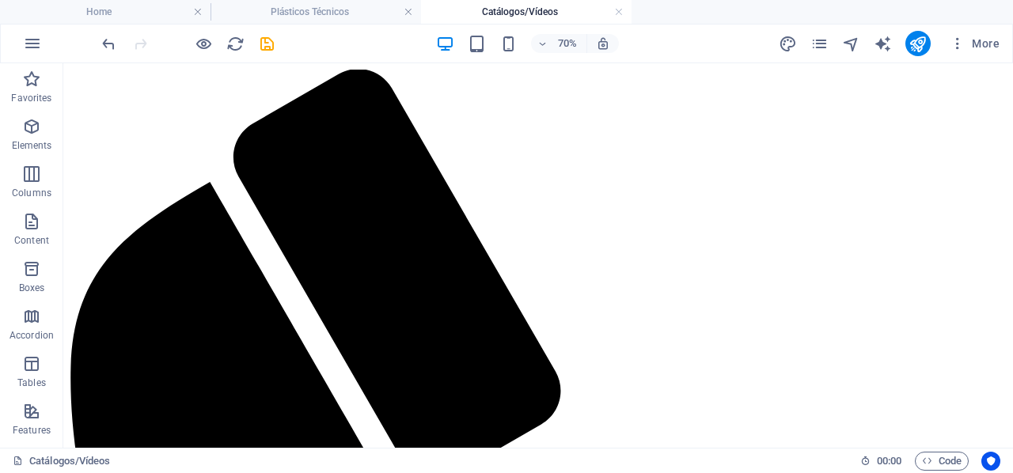
scroll to position [193, 0]
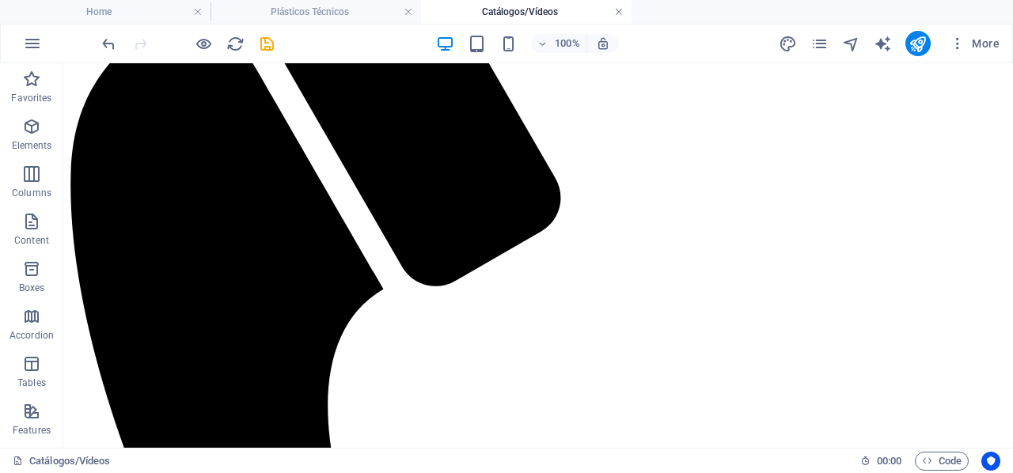
click at [620, 12] on link at bounding box center [618, 12] width 9 height 15
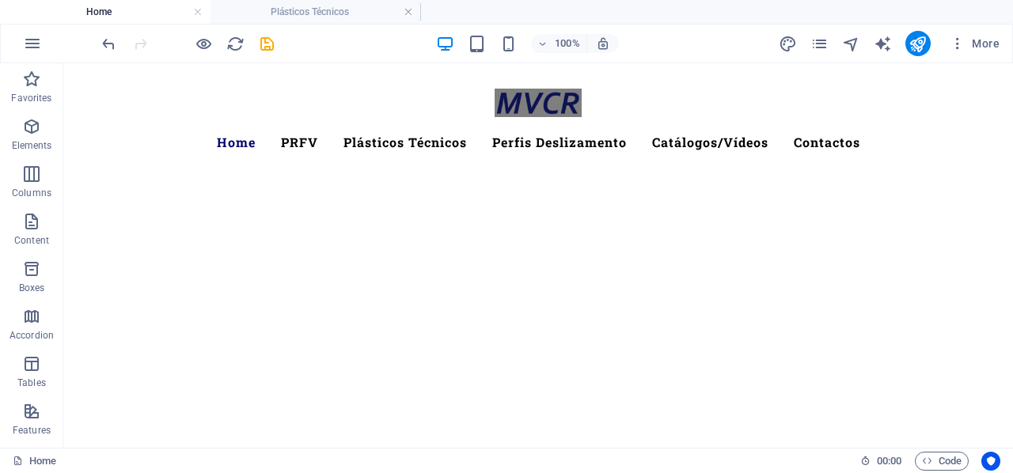
scroll to position [882, 0]
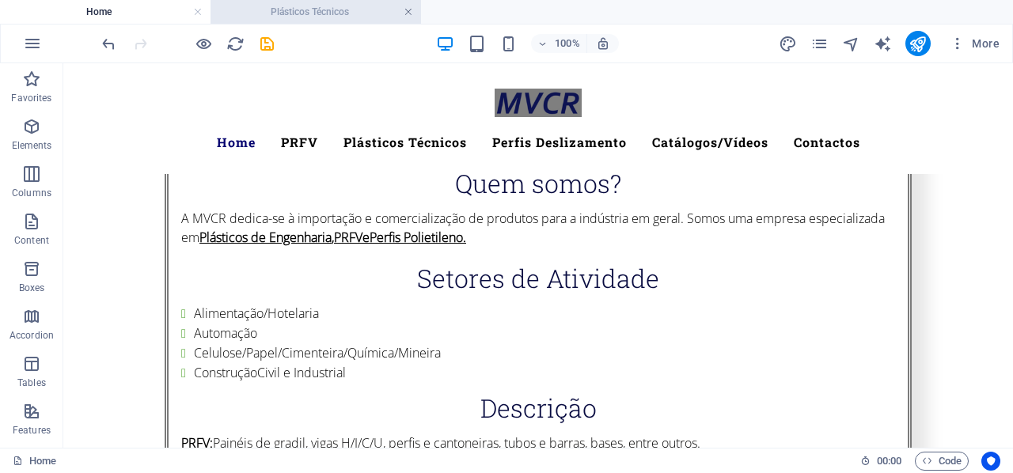
click at [408, 13] on link at bounding box center [408, 12] width 9 height 15
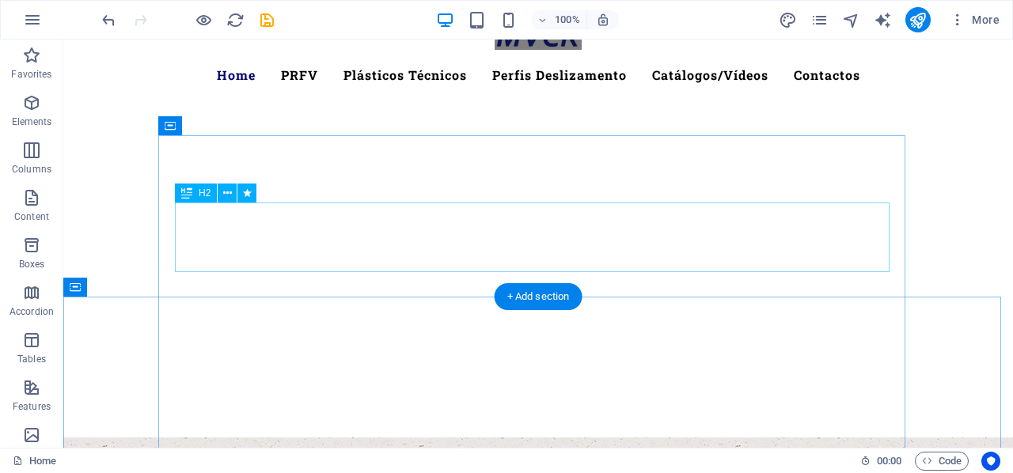
scroll to position [0, 0]
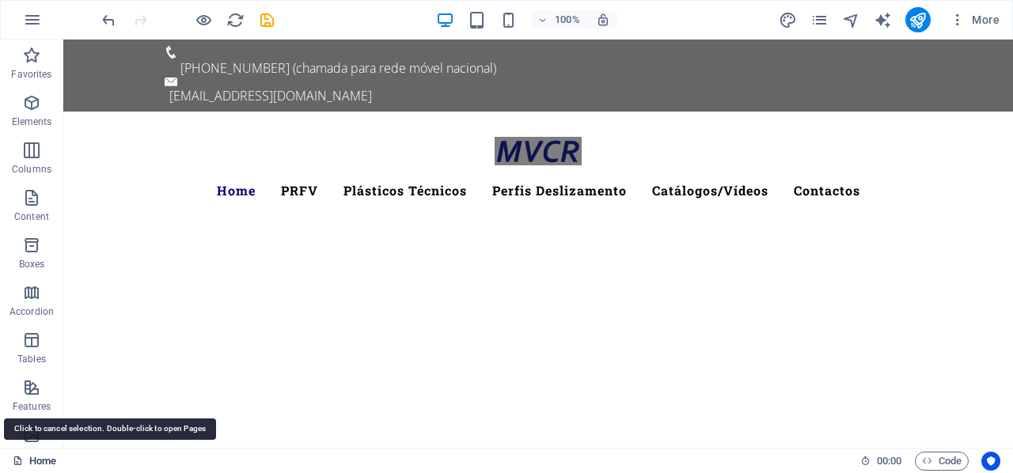
click at [30, 457] on link "Home" at bounding box center [35, 461] width 44 height 19
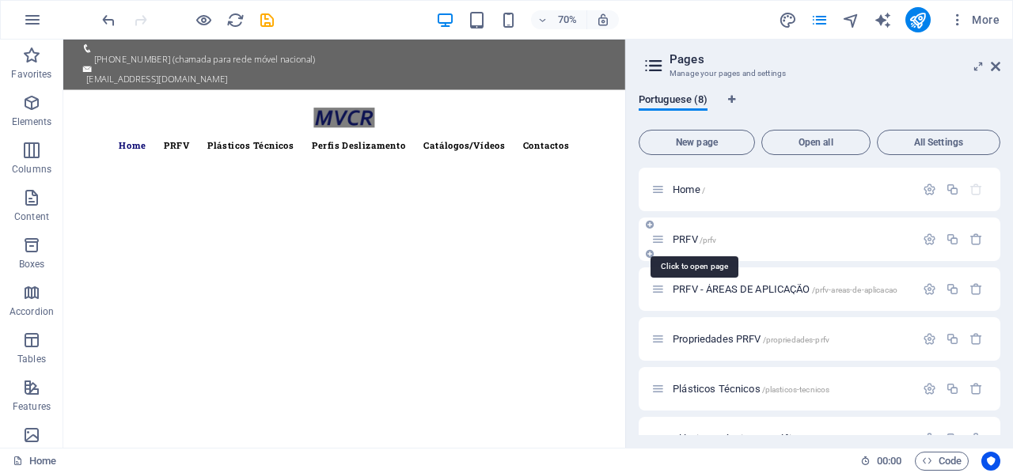
click at [691, 238] on span "PRFV /prfv" at bounding box center [695, 239] width 44 height 12
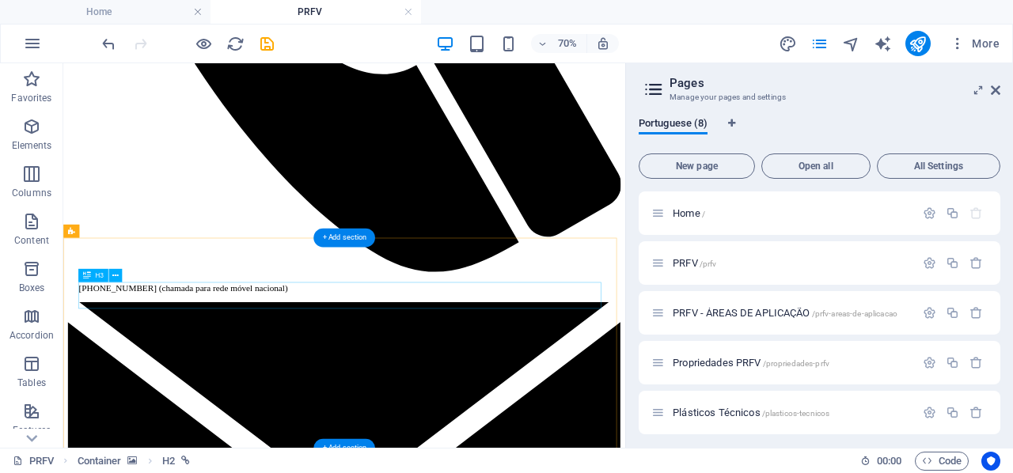
scroll to position [791, 0]
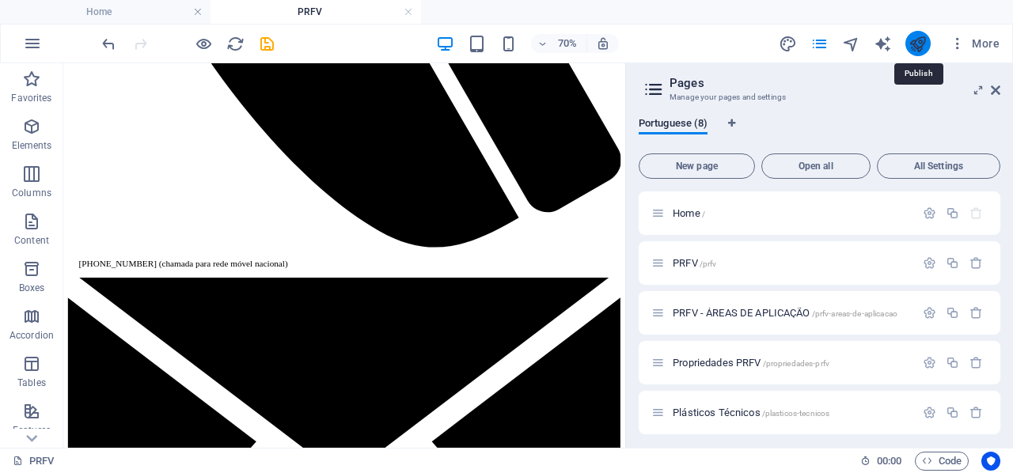
click at [926, 49] on icon "publish" at bounding box center [918, 44] width 18 height 18
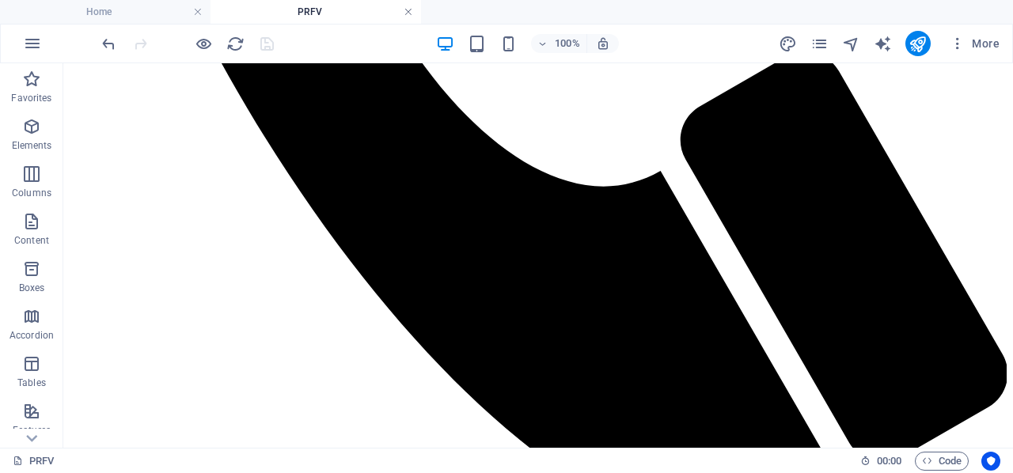
click at [412, 15] on link at bounding box center [408, 12] width 9 height 15
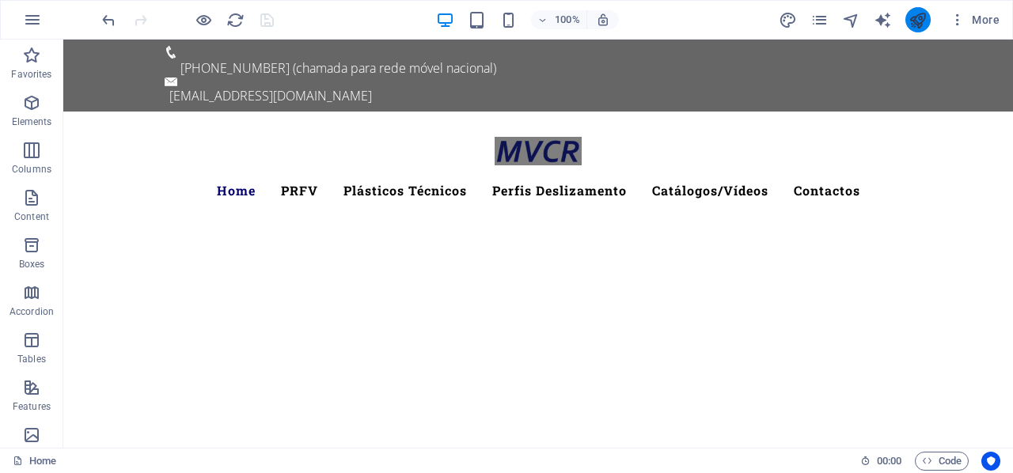
click at [920, 25] on icon "publish" at bounding box center [918, 20] width 18 height 18
click at [972, 13] on span "More" at bounding box center [975, 20] width 50 height 16
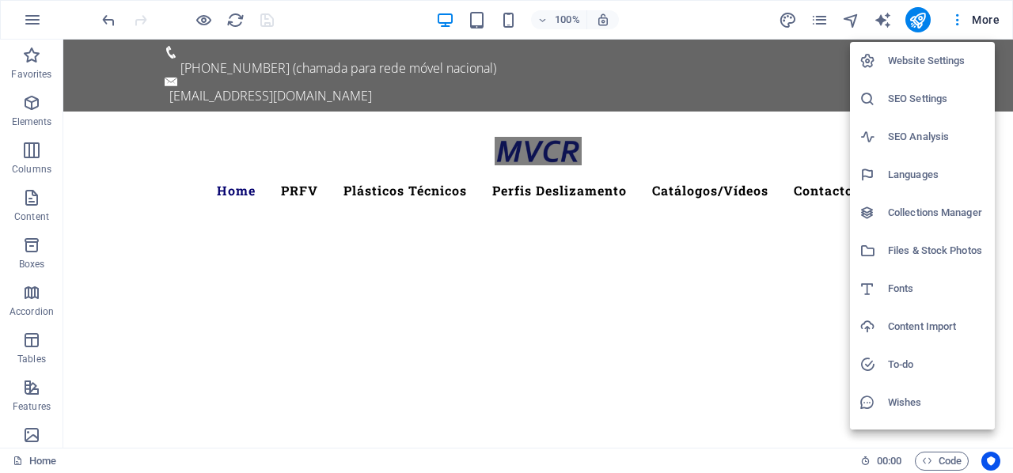
click at [924, 20] on div at bounding box center [506, 236] width 1013 height 473
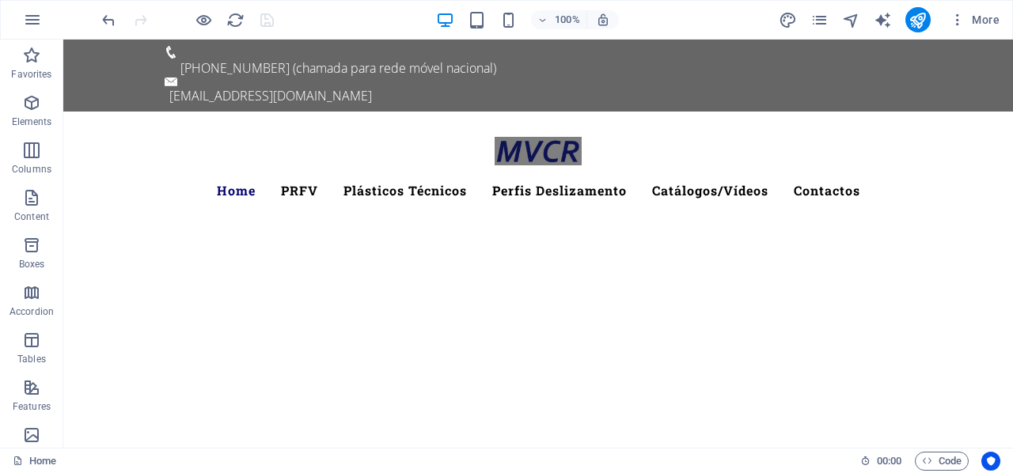
click at [923, 21] on icon "publish" at bounding box center [918, 20] width 18 height 18
